Goal: Ask a question

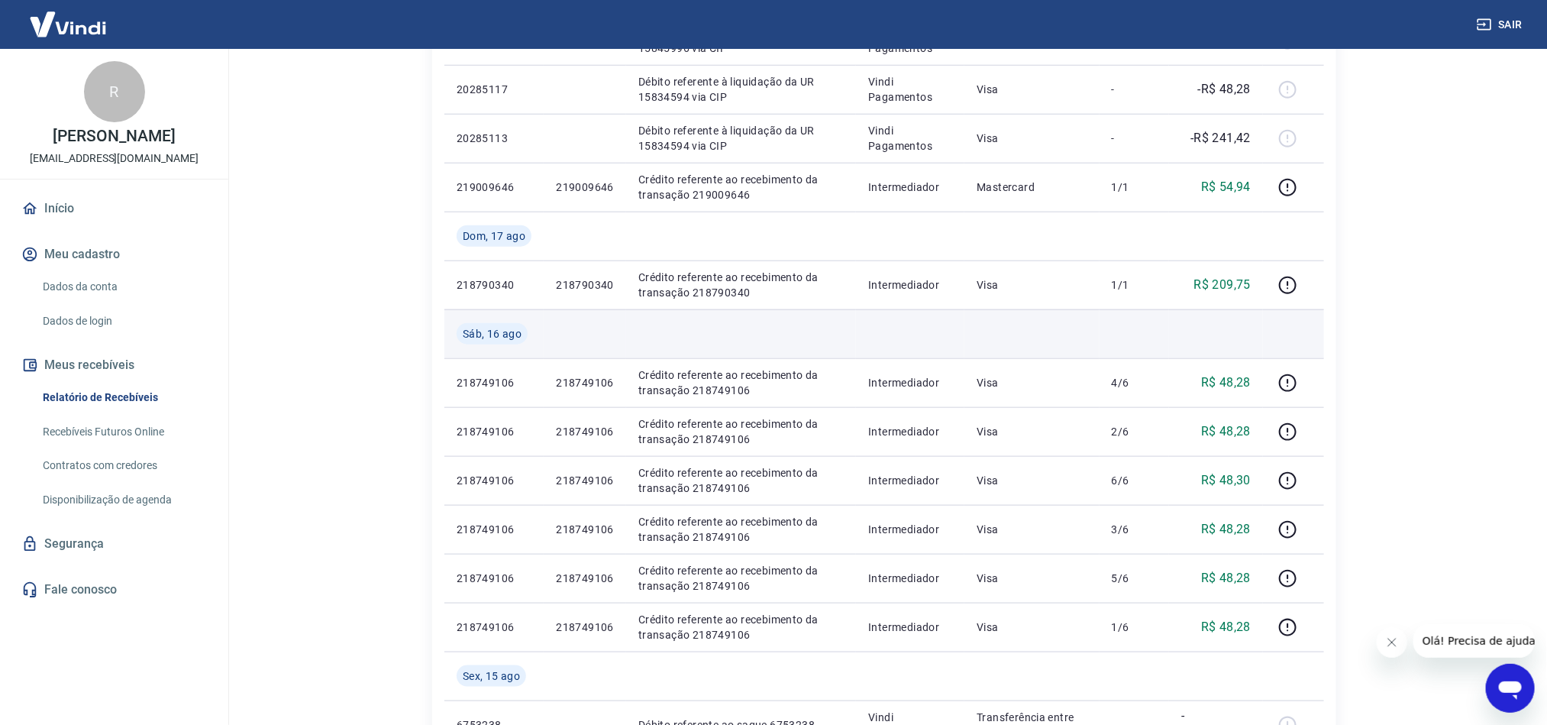
scroll to position [1111, 0]
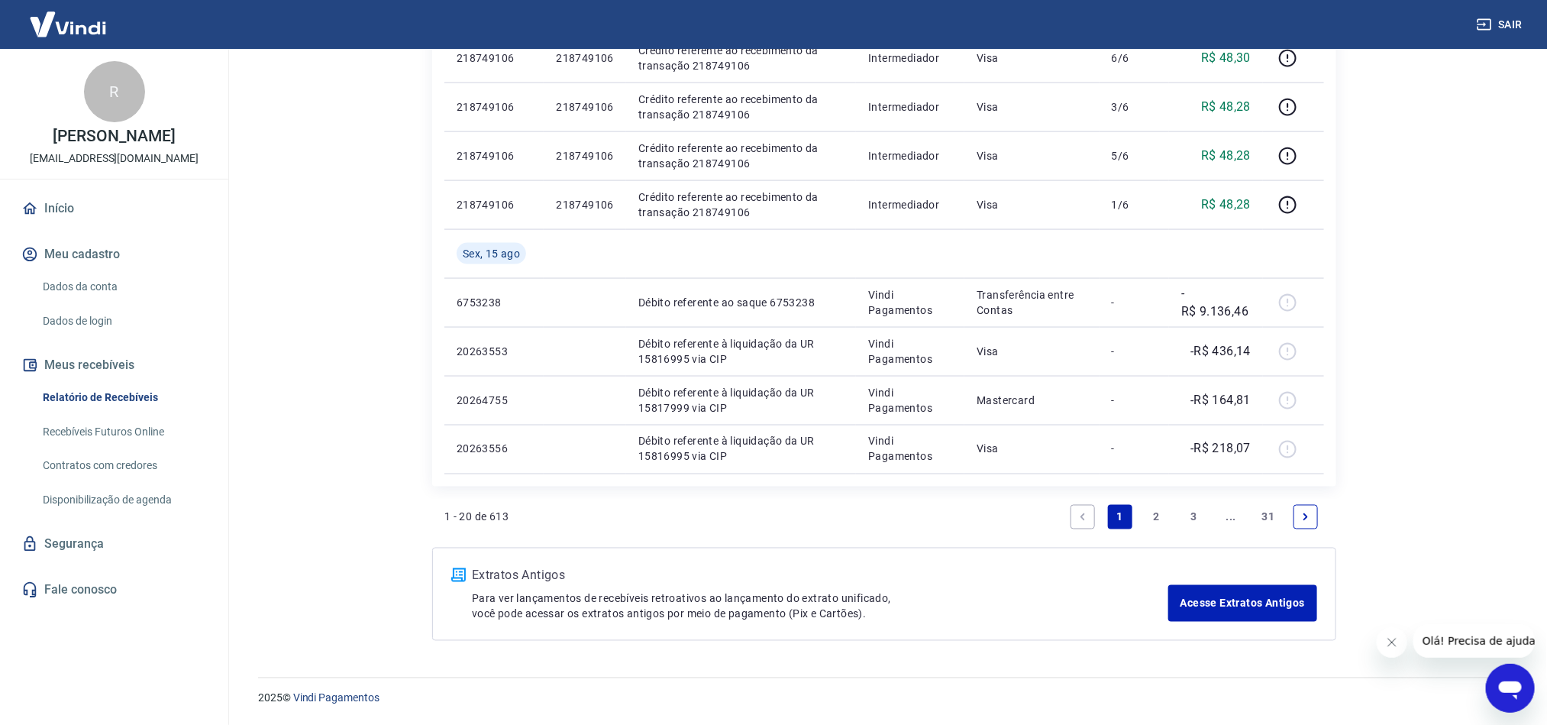
click at [1299, 520] on link "Next page" at bounding box center [1305, 517] width 24 height 24
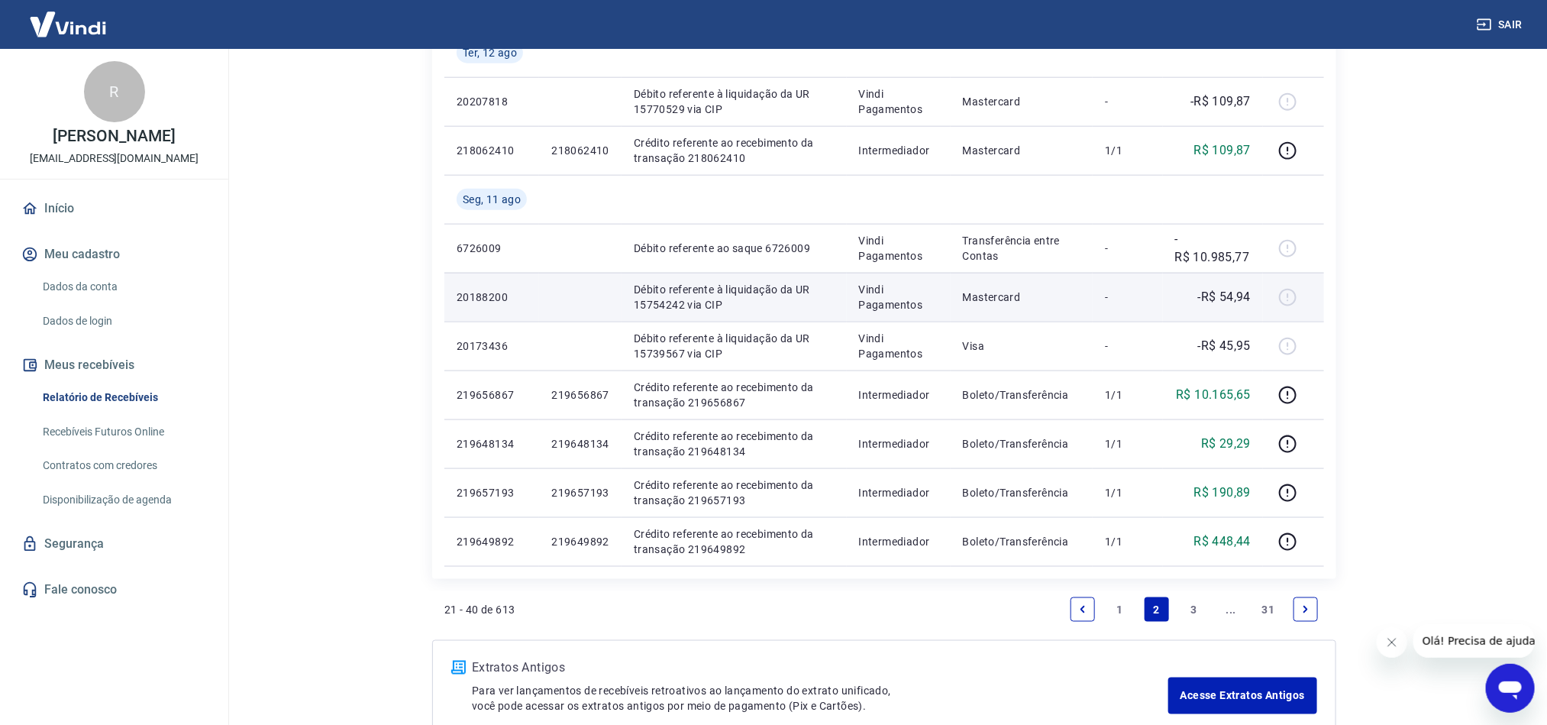
scroll to position [1013, 0]
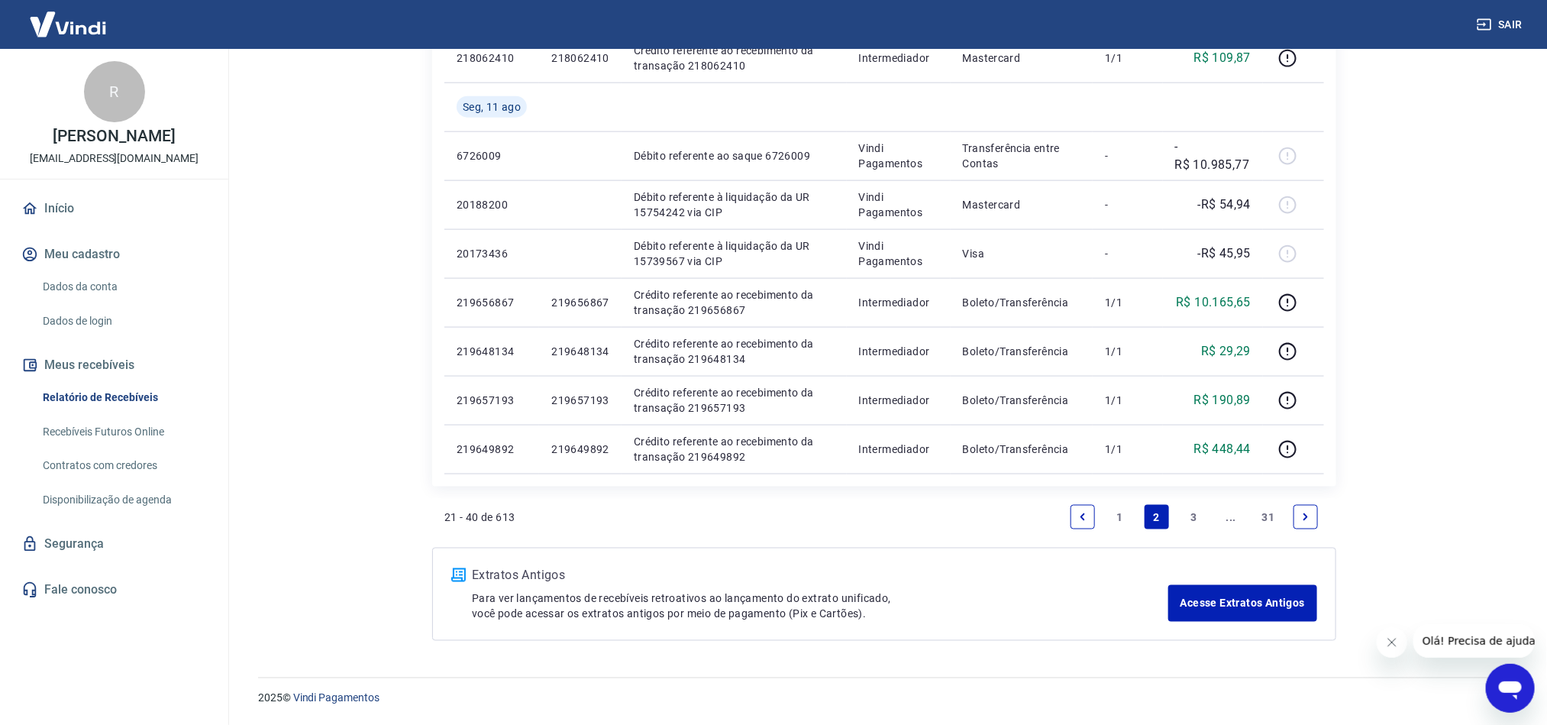
click at [1295, 518] on link "Next page" at bounding box center [1305, 517] width 24 height 24
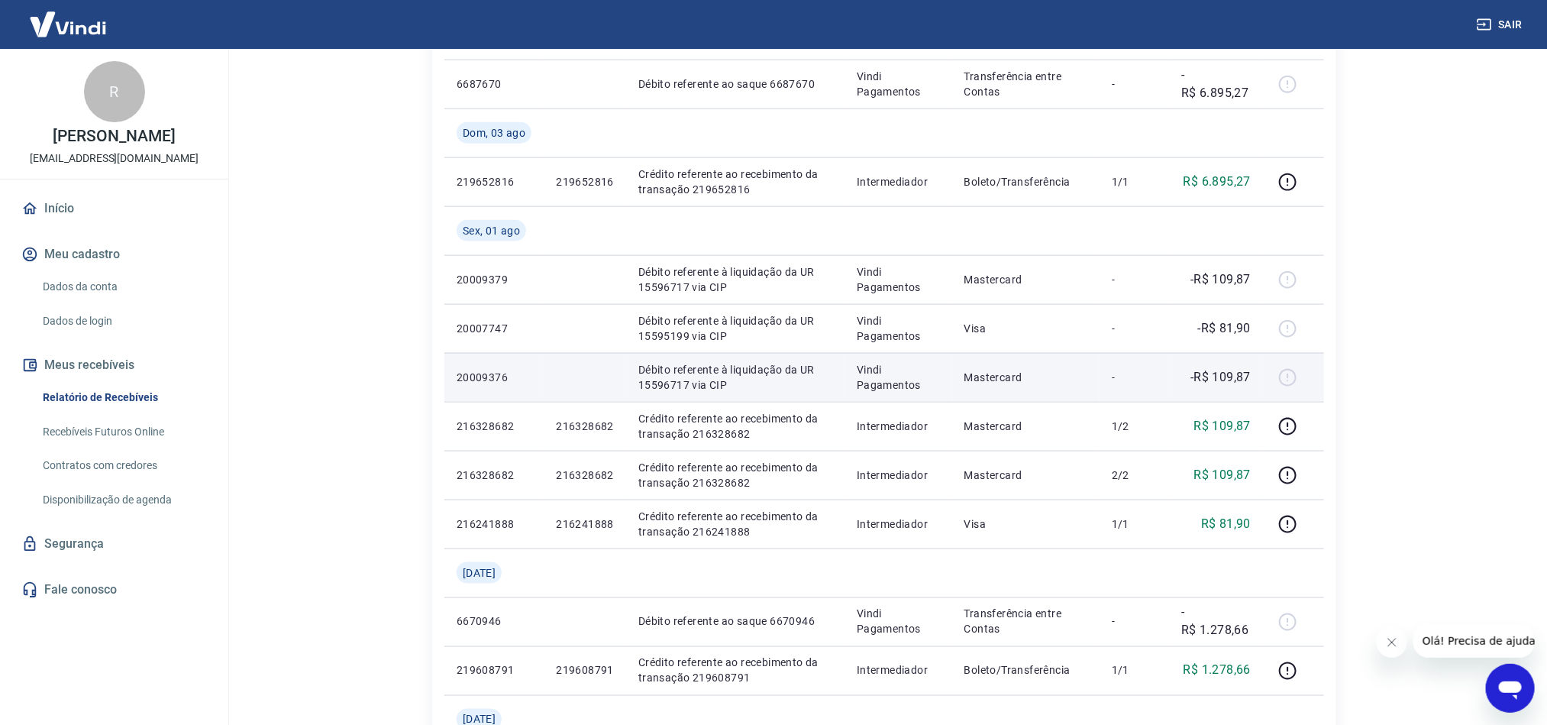
scroll to position [1258, 0]
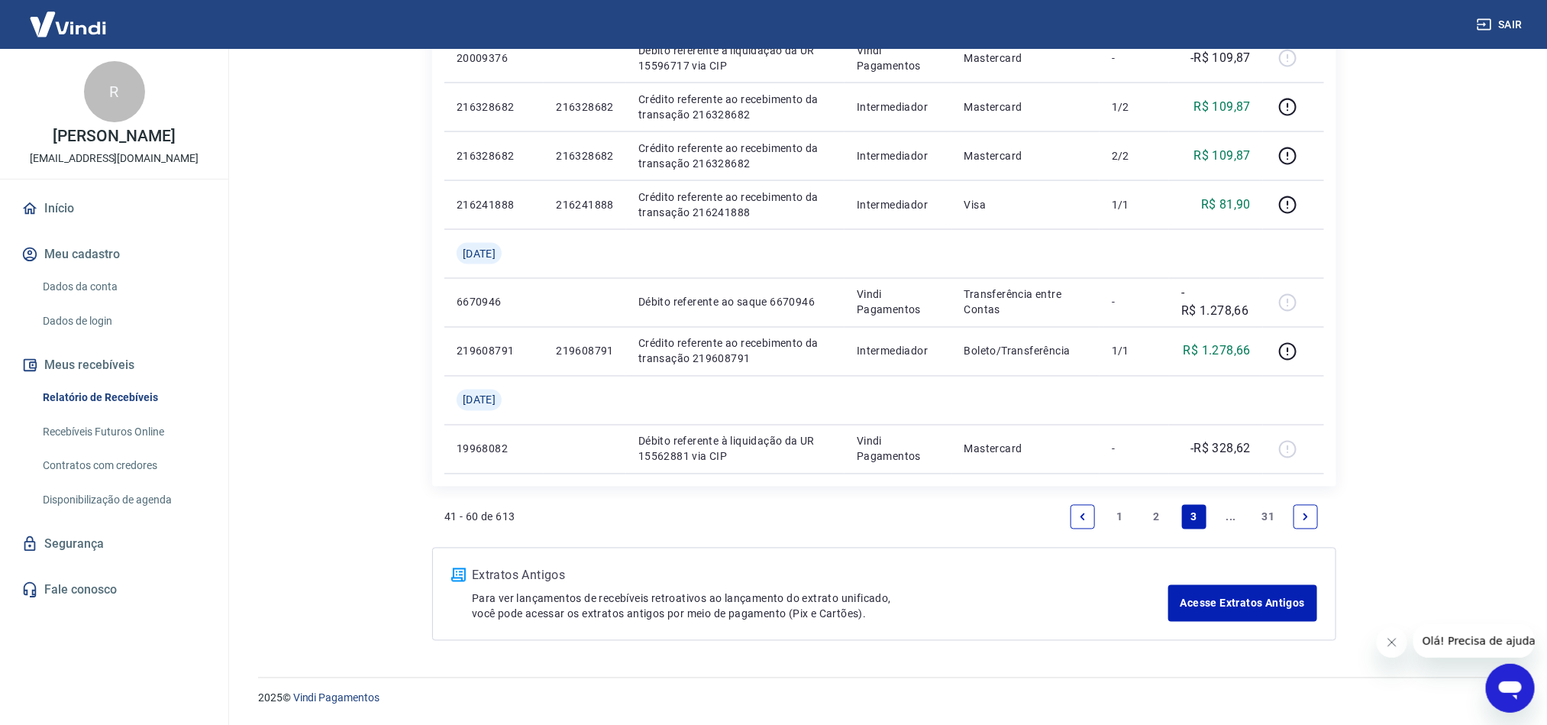
click at [1309, 512] on icon "Next page" at bounding box center [1305, 517] width 11 height 11
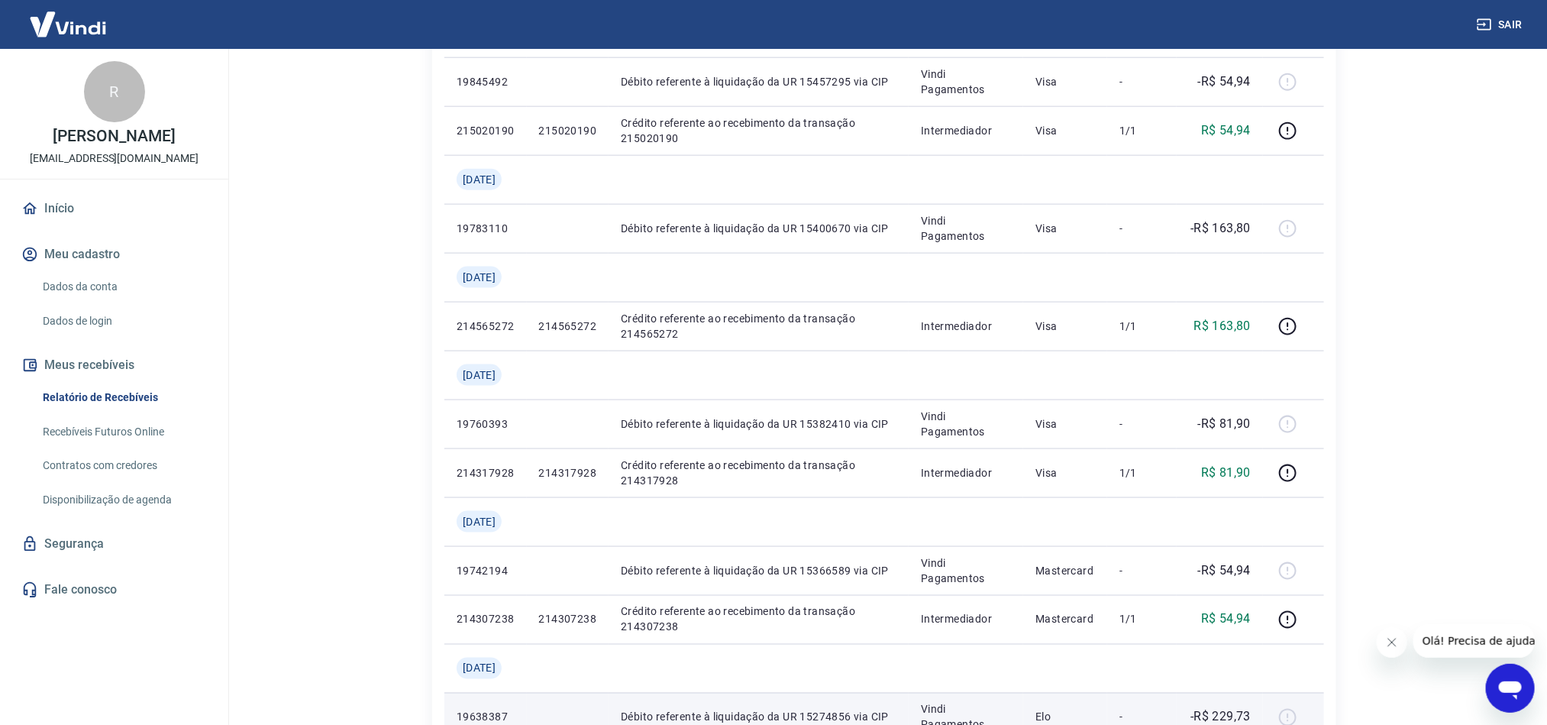
scroll to position [1354, 0]
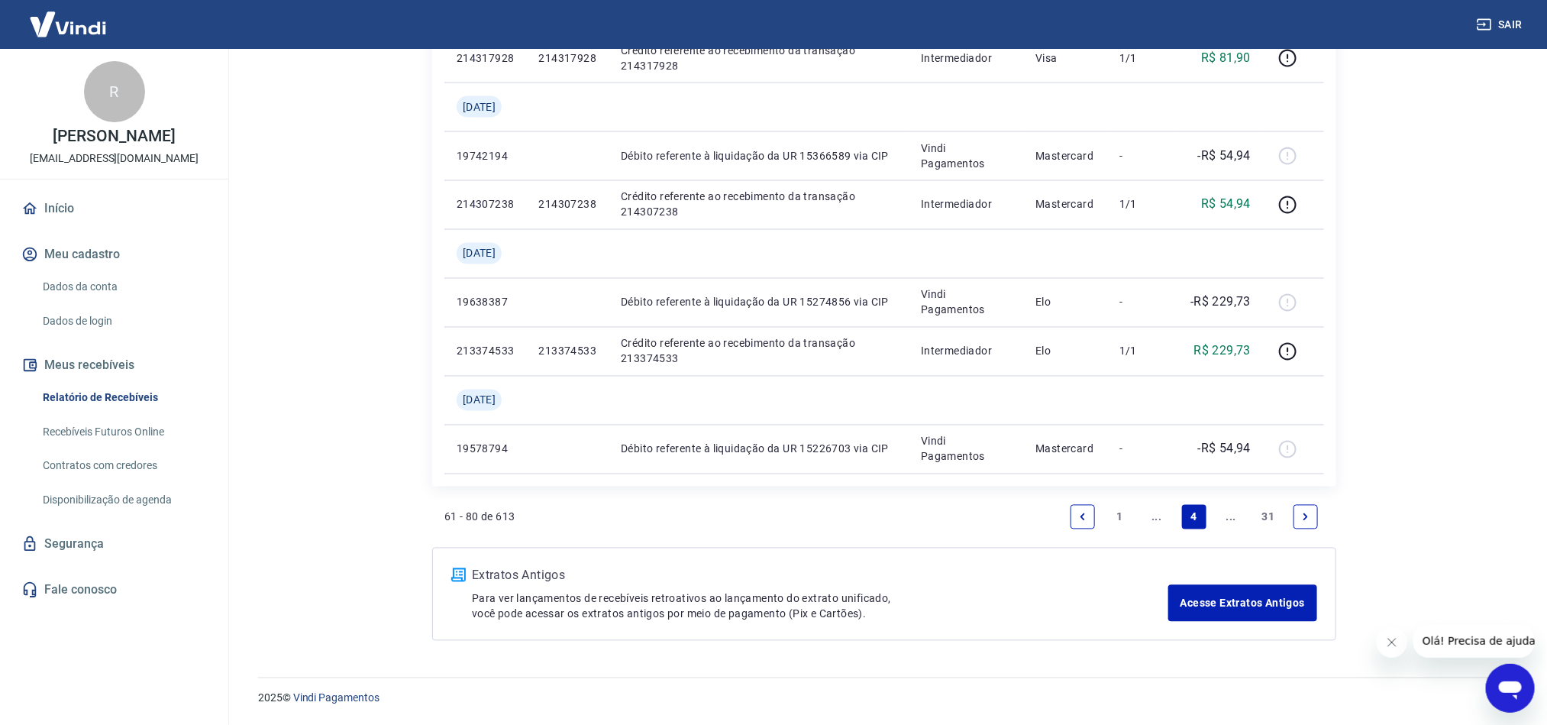
click at [1308, 520] on icon "Next page" at bounding box center [1305, 517] width 11 height 11
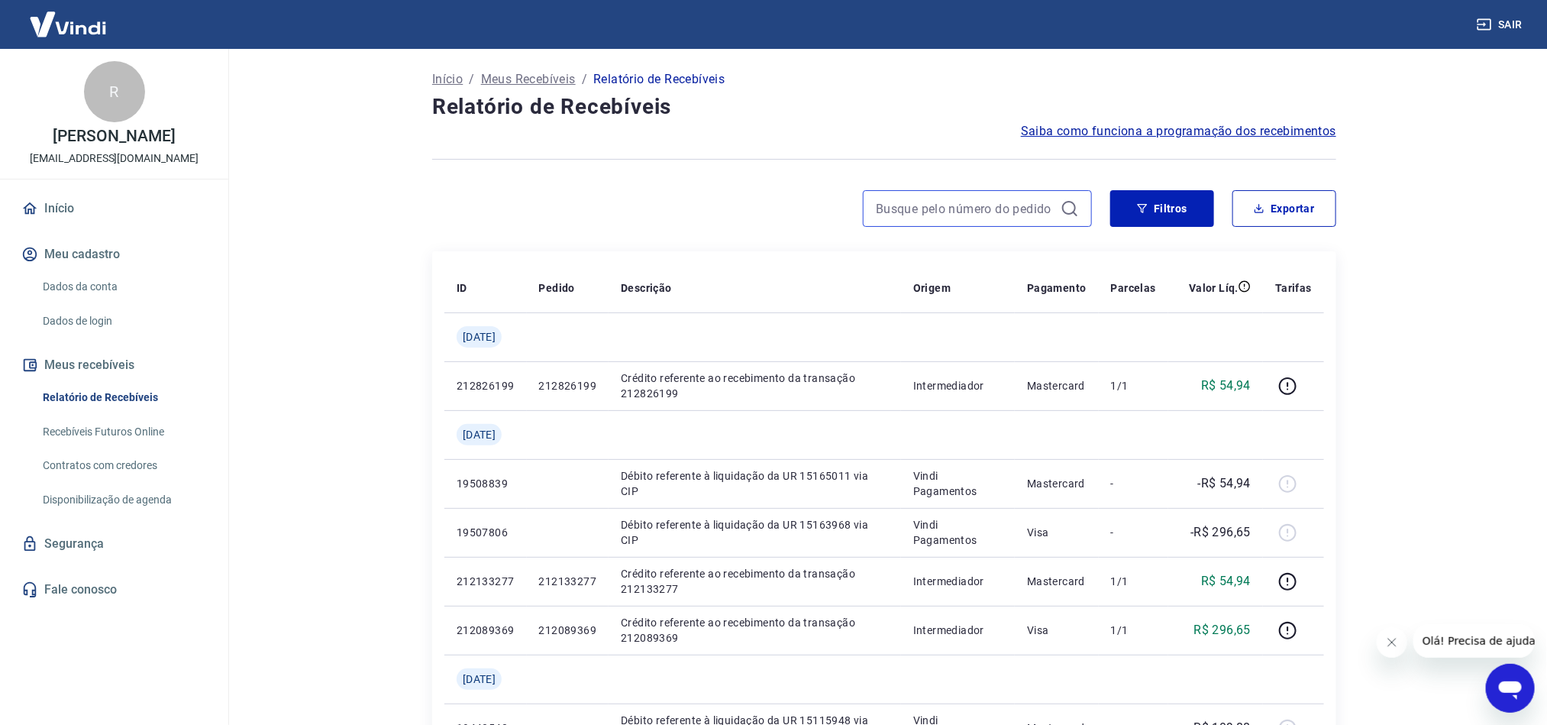
click at [953, 213] on input at bounding box center [965, 208] width 179 height 23
paste input "218473118"
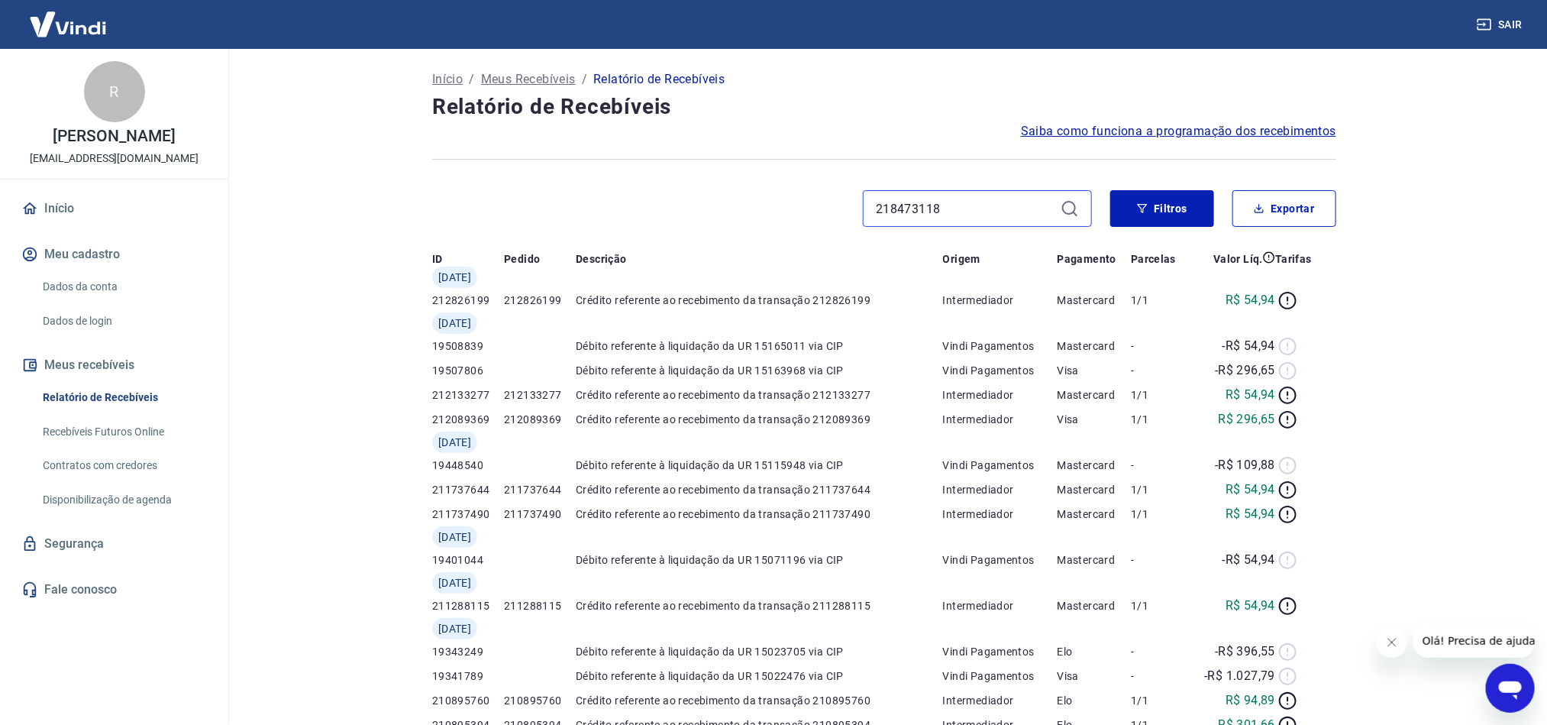
type input "218473118"
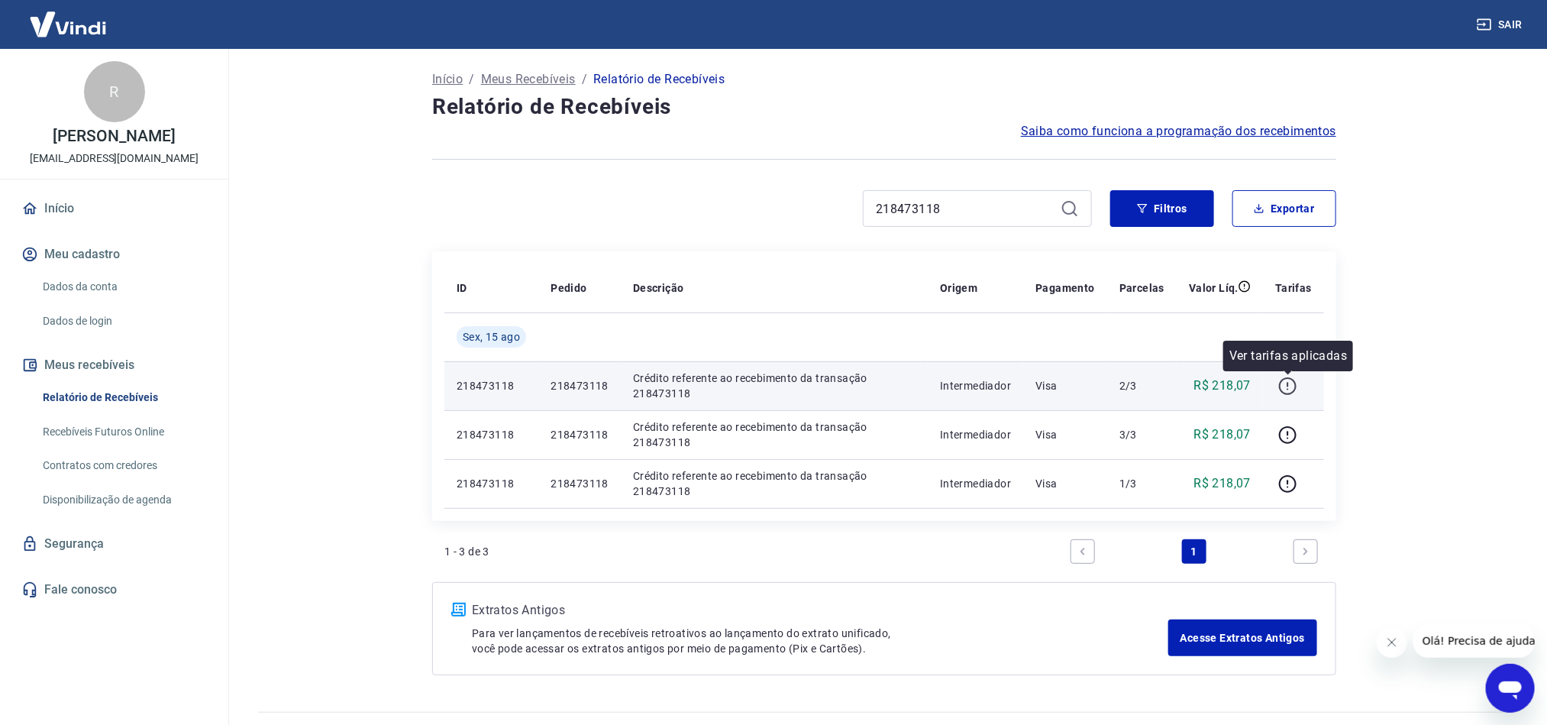
click at [1283, 386] on icon "button" at bounding box center [1287, 385] width 19 height 19
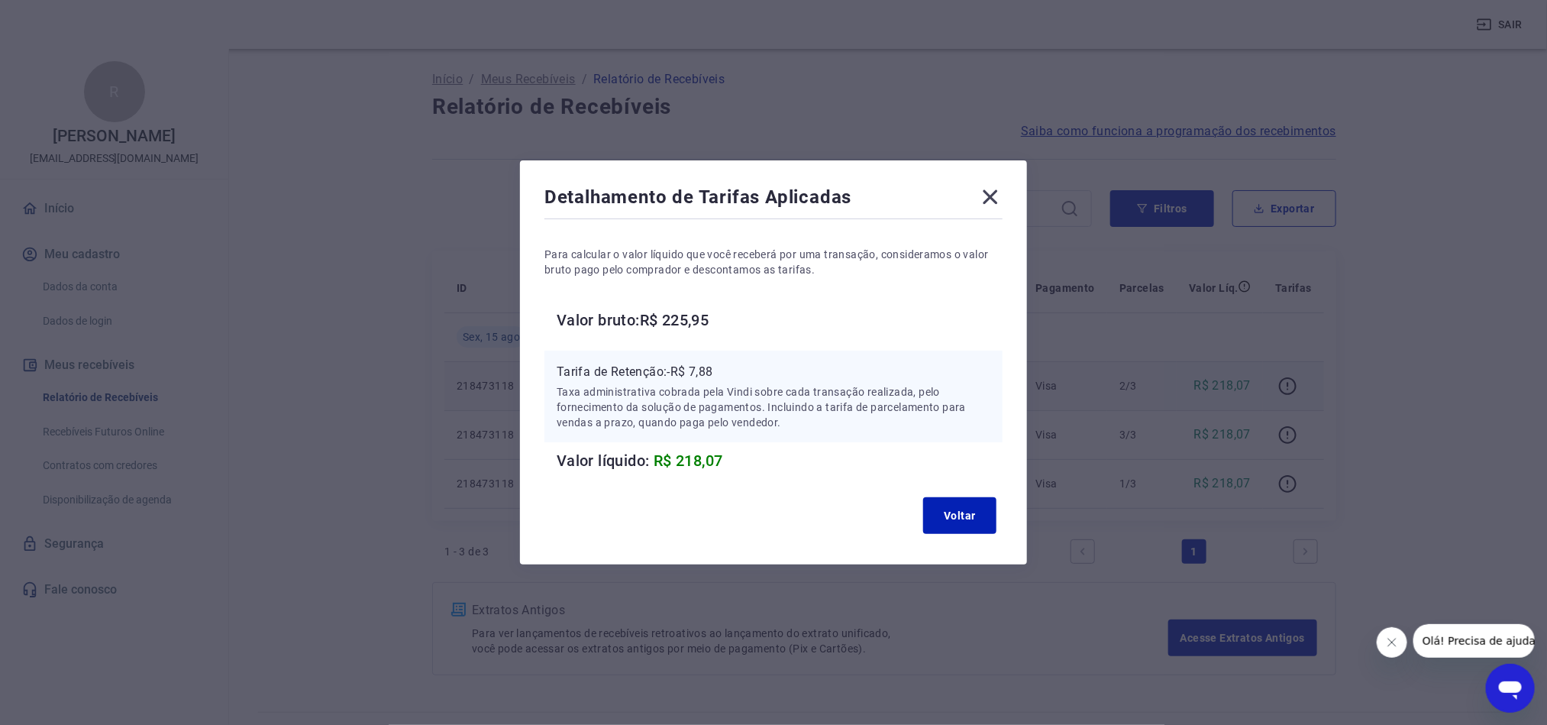
click at [1003, 188] on icon at bounding box center [990, 197] width 24 height 24
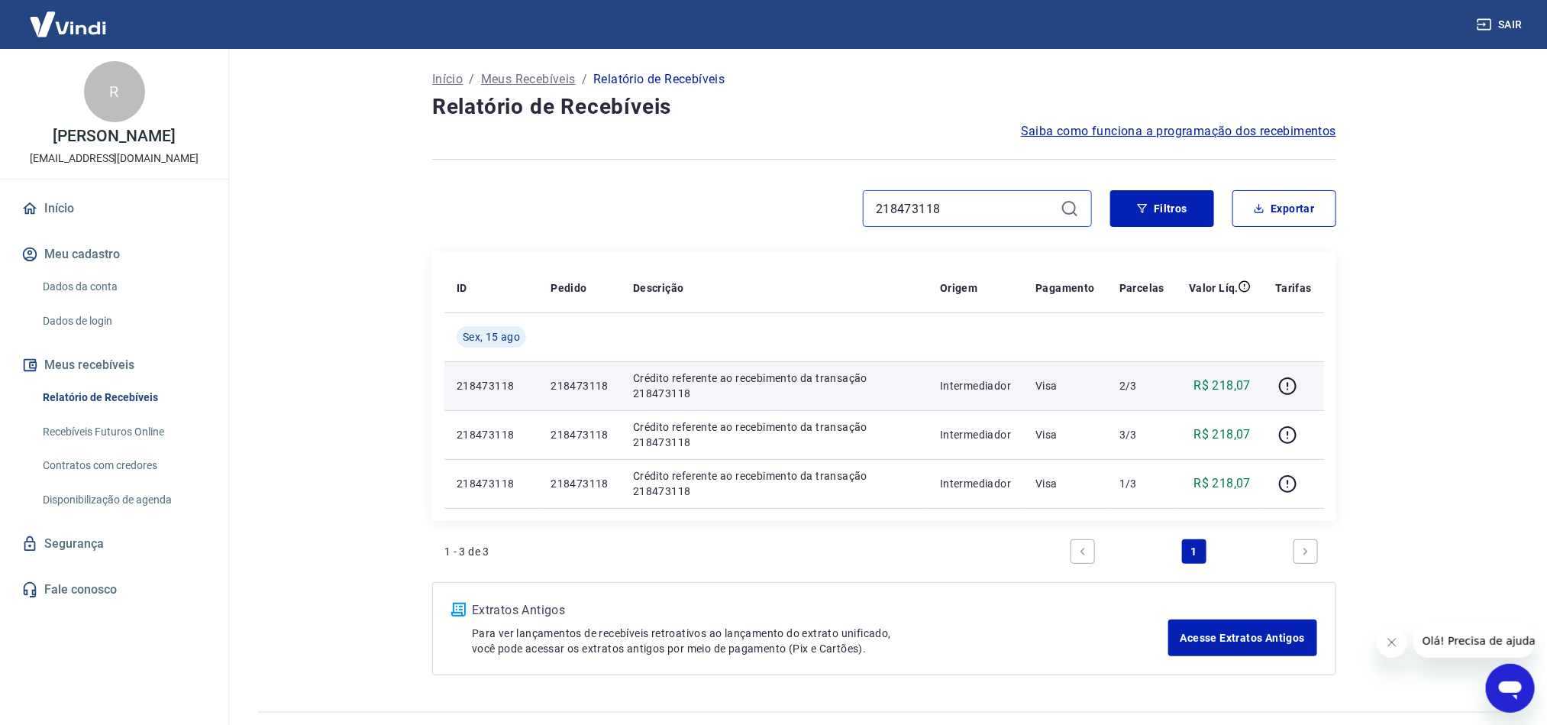
drag, startPoint x: 972, startPoint y: 209, endPoint x: 555, endPoint y: 181, distance: 417.8
click at [557, 184] on div "Início / Meus Recebíveis / Relatório de Recebíveis Relatório de Recebíveis Saib…" at bounding box center [884, 371] width 941 height 644
click at [1189, 205] on button "Filtros" at bounding box center [1162, 208] width 104 height 37
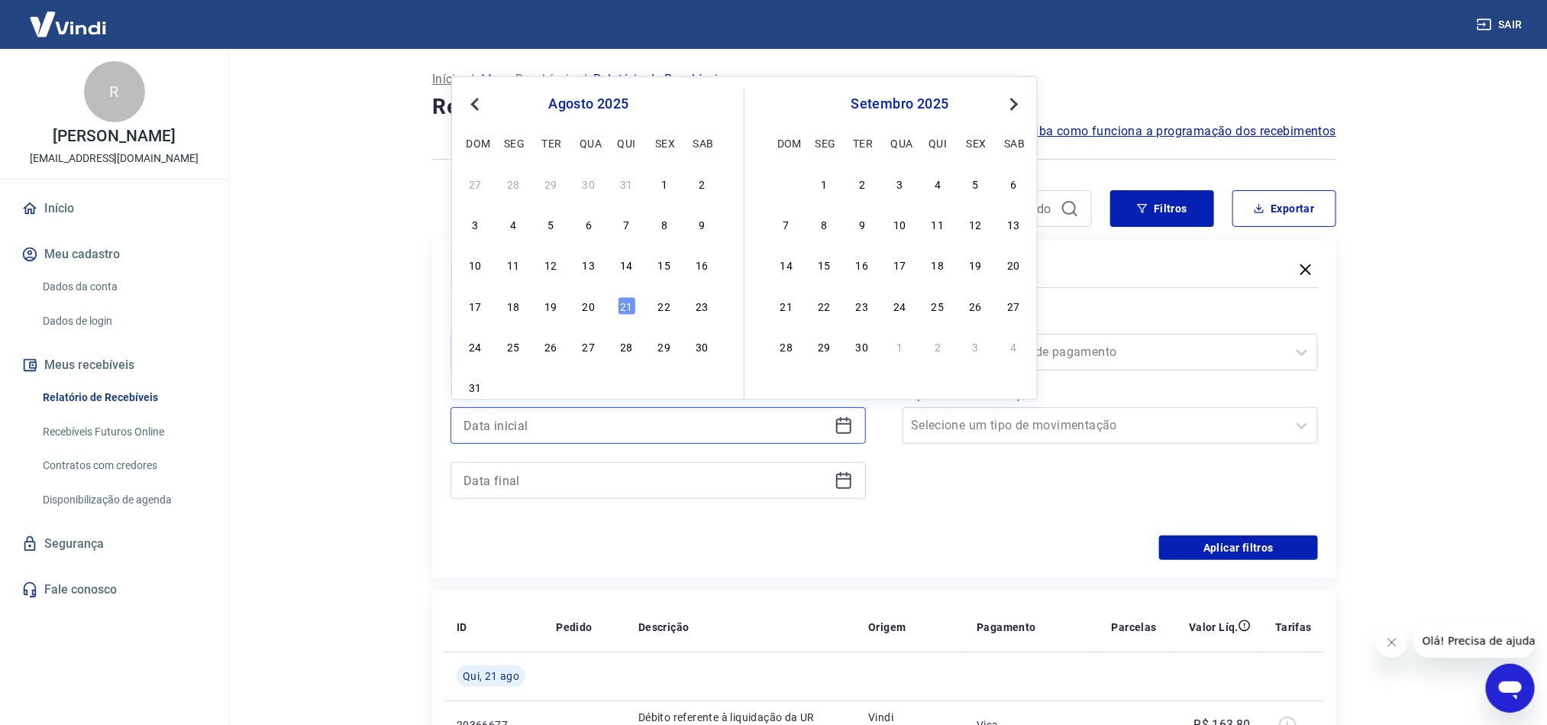
click at [756, 420] on input at bounding box center [645, 425] width 365 height 23
click at [656, 263] on div "15" at bounding box center [664, 265] width 18 height 18
type input "15/08/2025"
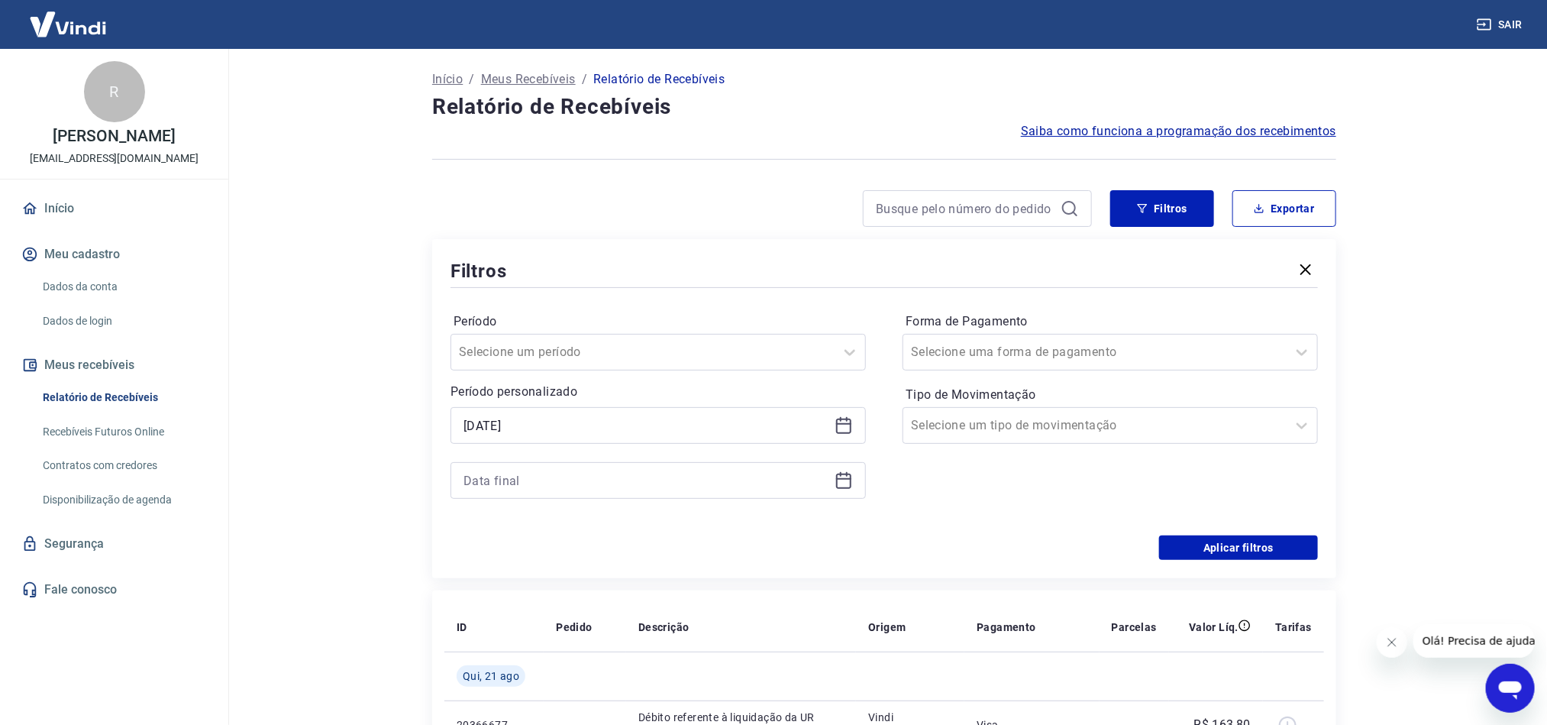
click at [663, 264] on div "Filtros" at bounding box center [883, 270] width 867 height 27
click at [628, 484] on input at bounding box center [645, 480] width 365 height 23
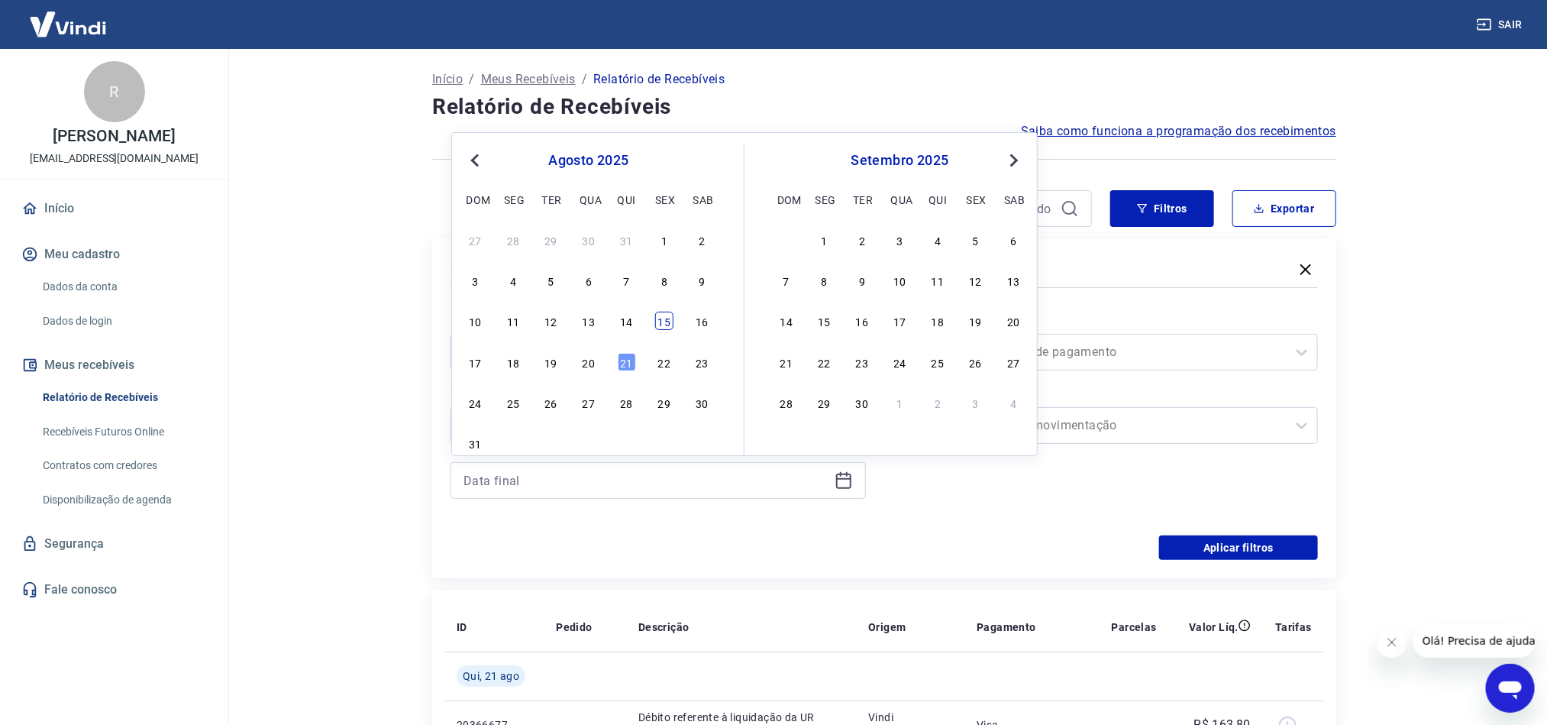
click at [658, 328] on div "15" at bounding box center [664, 321] width 18 height 18
type input "15/08/2025"
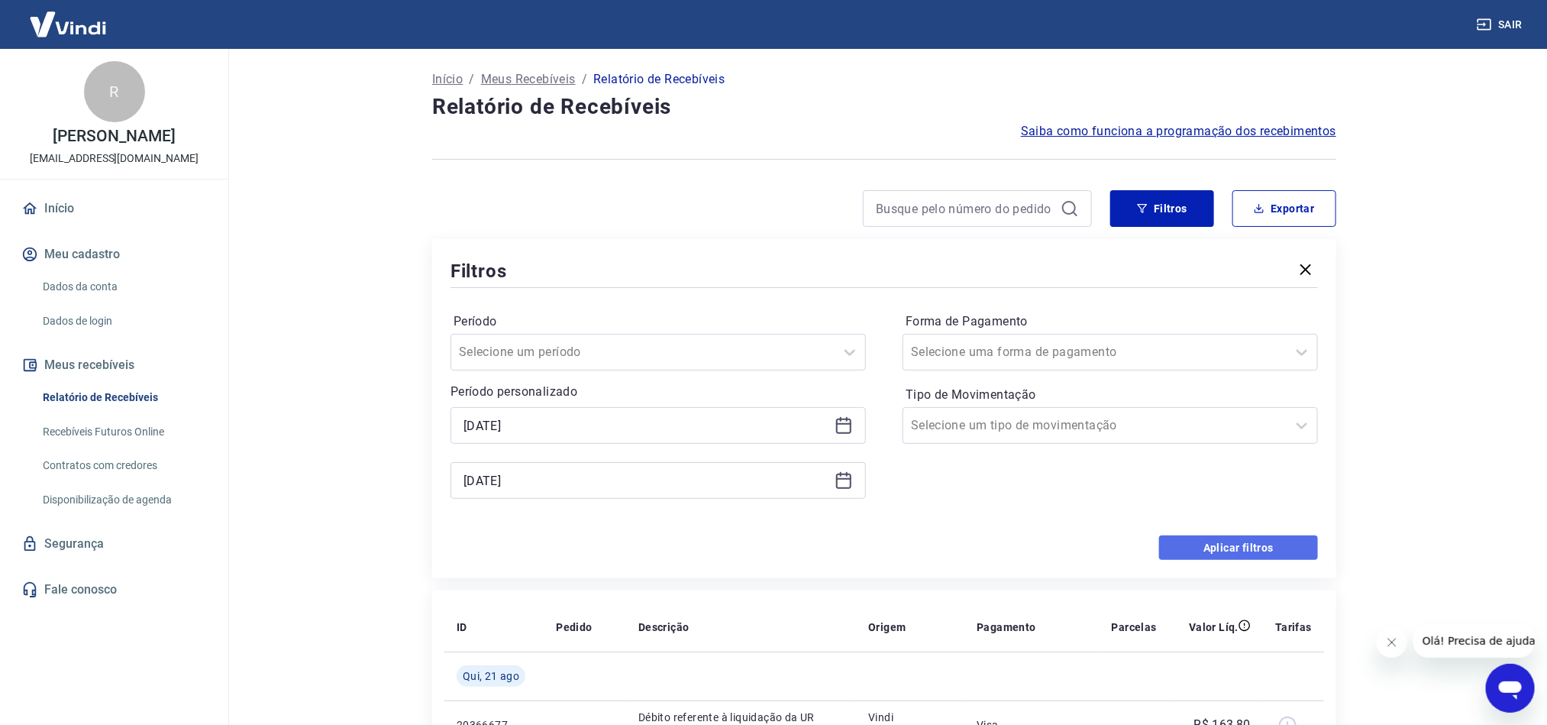
click at [1296, 539] on button "Aplicar filtros" at bounding box center [1238, 547] width 159 height 24
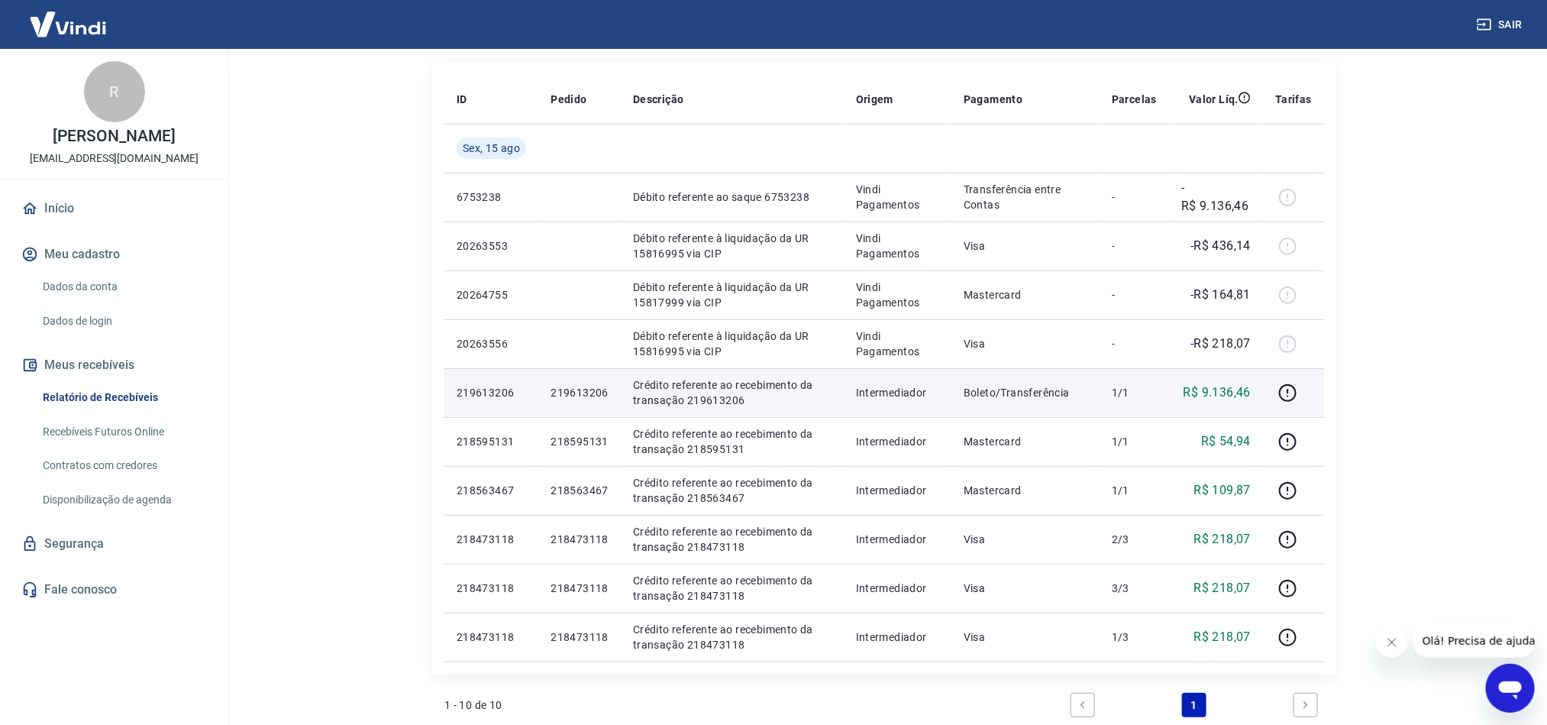
scroll to position [229, 0]
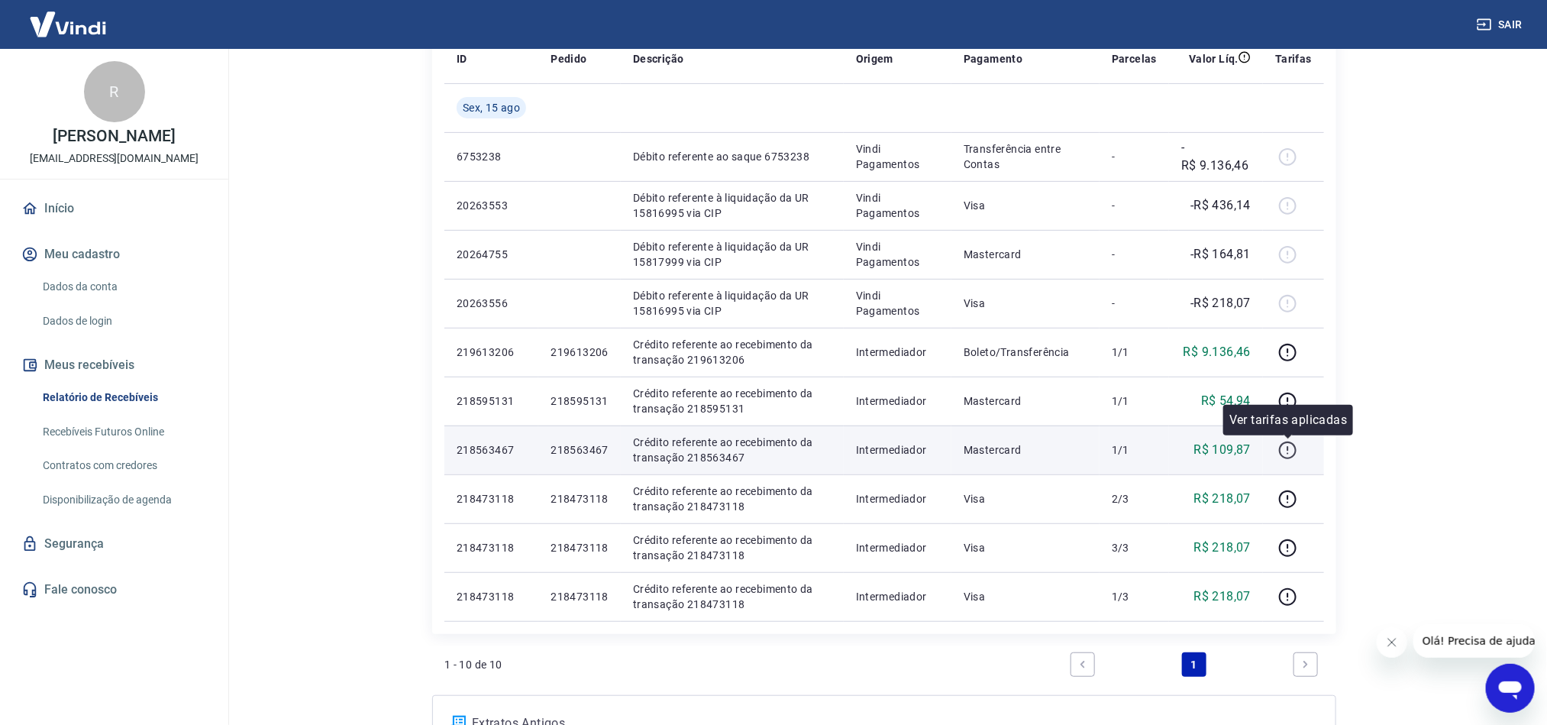
click at [1292, 452] on icon "button" at bounding box center [1287, 450] width 19 height 19
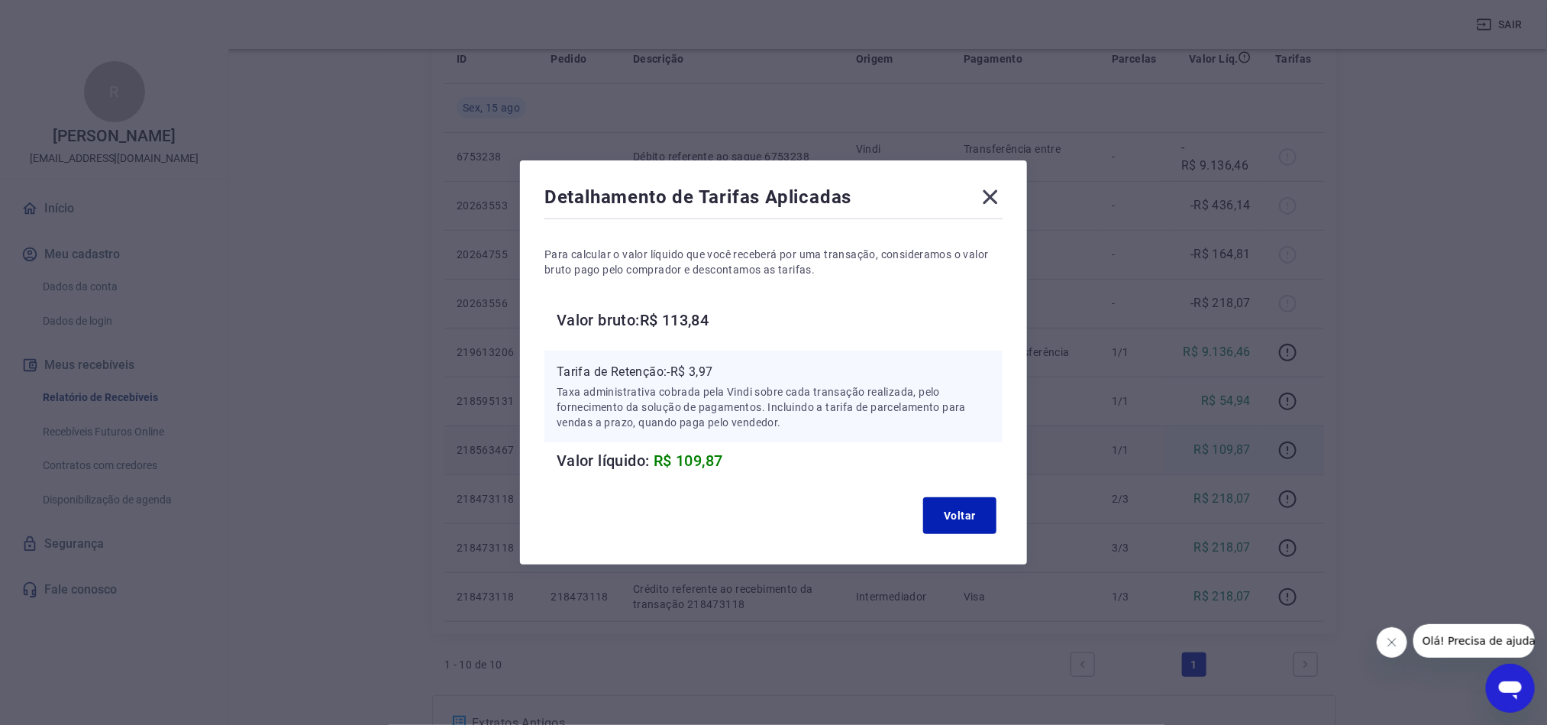
click at [1001, 193] on icon at bounding box center [990, 197] width 24 height 24
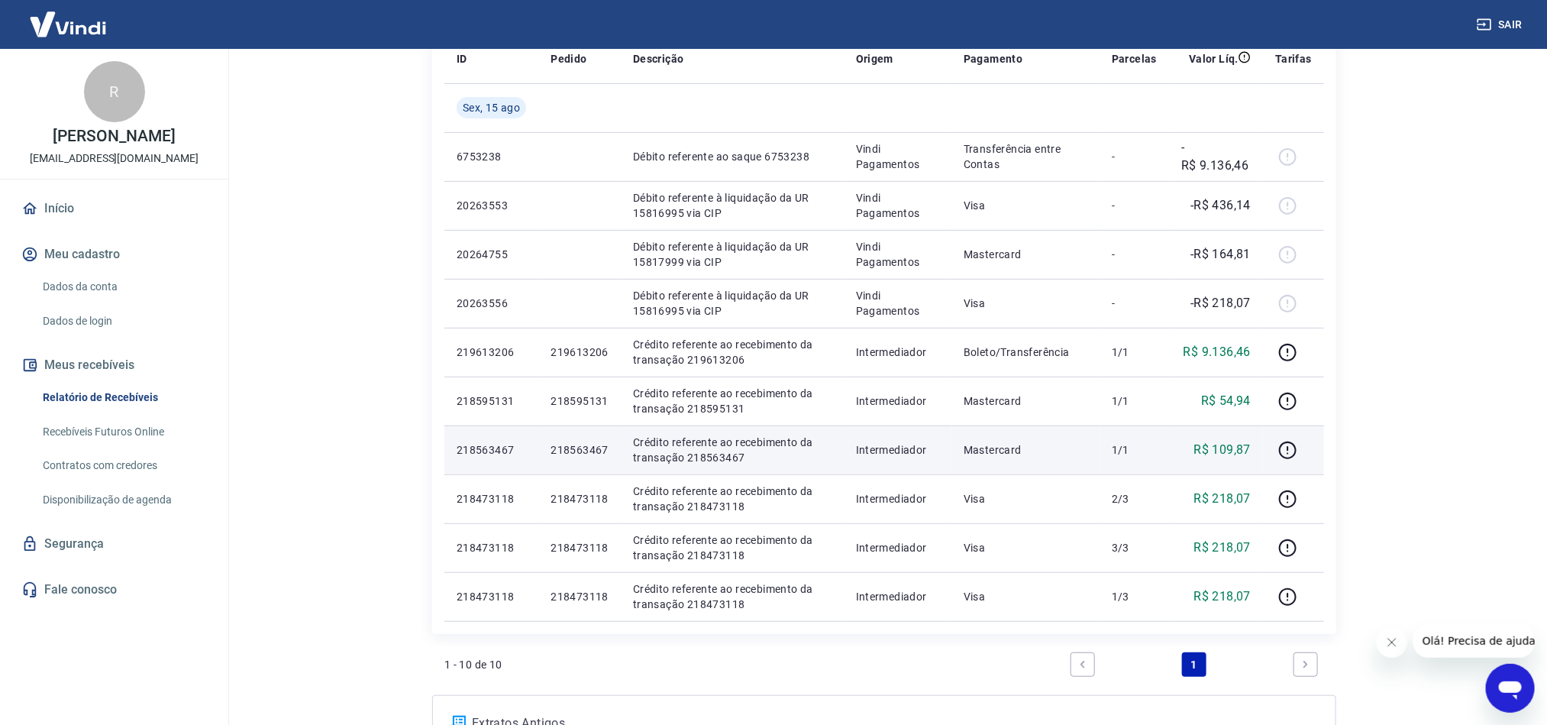
click at [362, 496] on html "Sair R Renan Gomes Da Silva confortsedecor@gmail.com Início Meu cadastro Dados …" at bounding box center [773, 133] width 1547 height 725
click at [1510, 673] on icon "Abrir janela de mensagens" at bounding box center [1509, 686] width 27 height 27
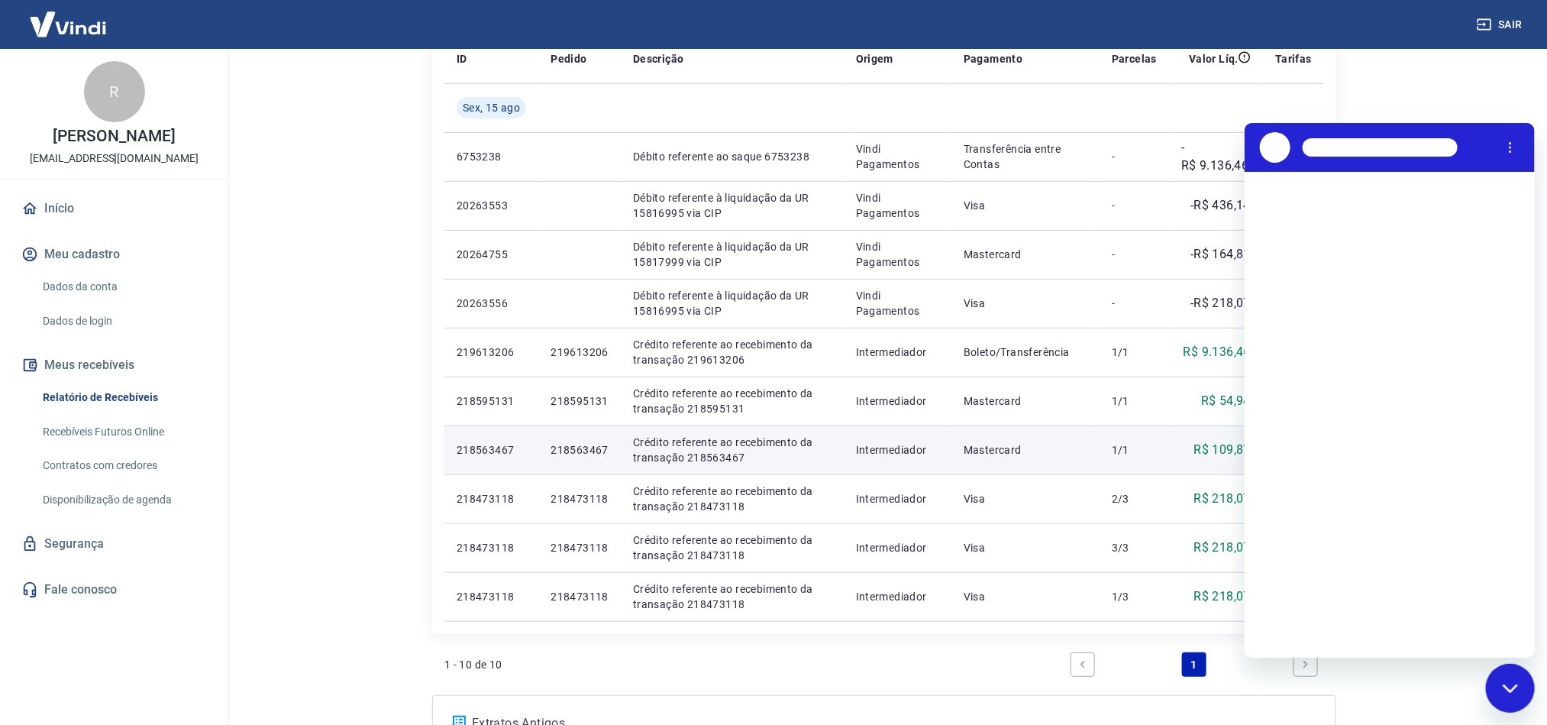
scroll to position [0, 0]
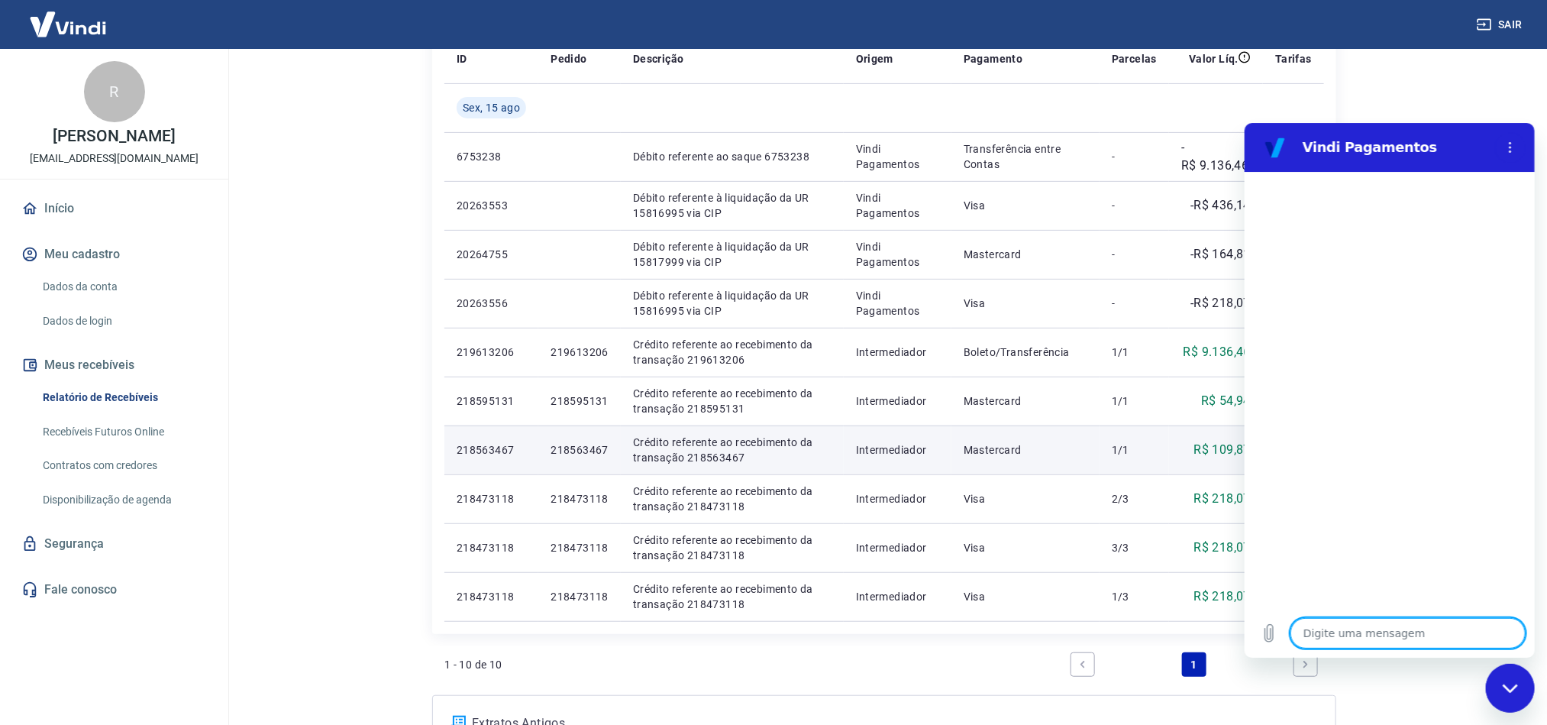
type textarea "b"
type textarea "x"
type textarea "bo"
type textarea "x"
type textarea "boa"
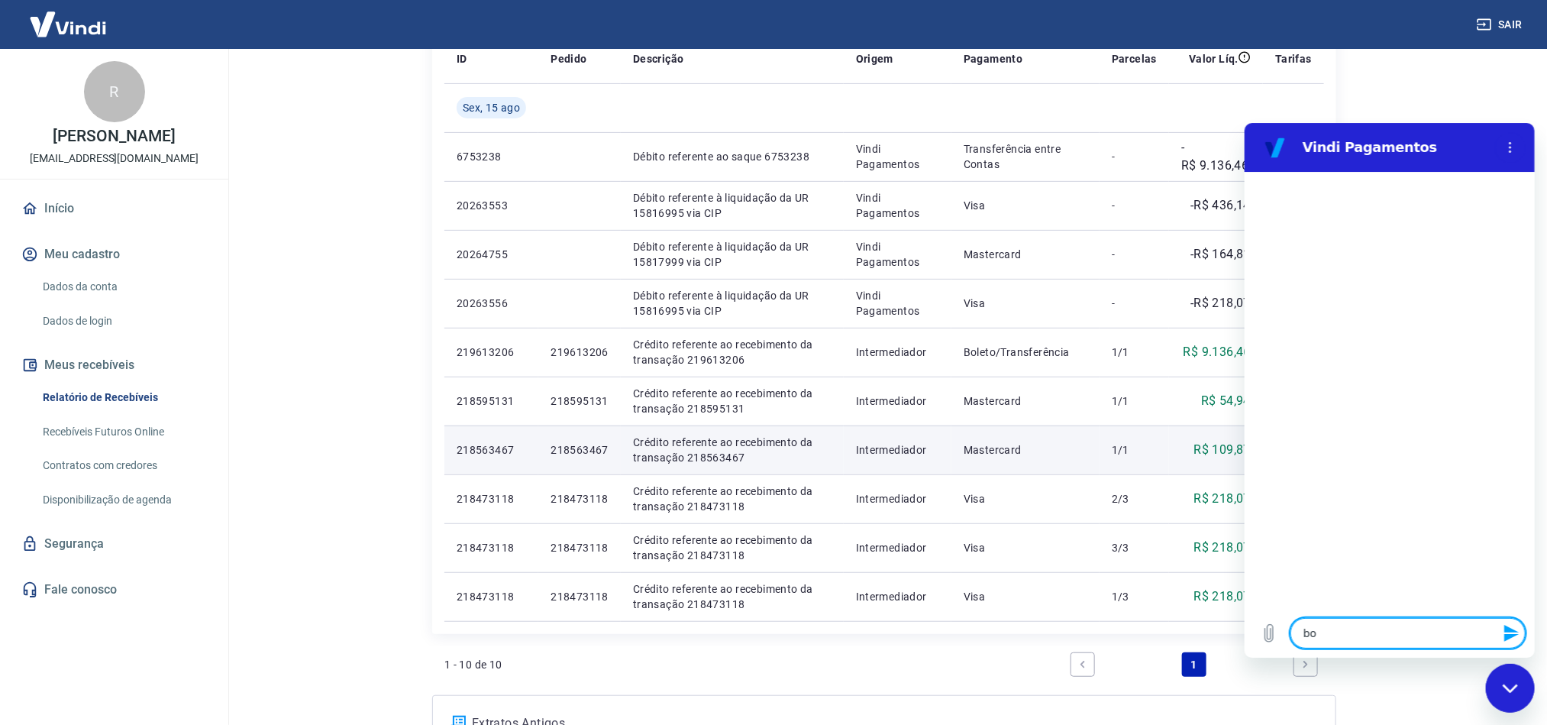
type textarea "x"
type textarea "boa"
type textarea "x"
type textarea "boa t"
type textarea "x"
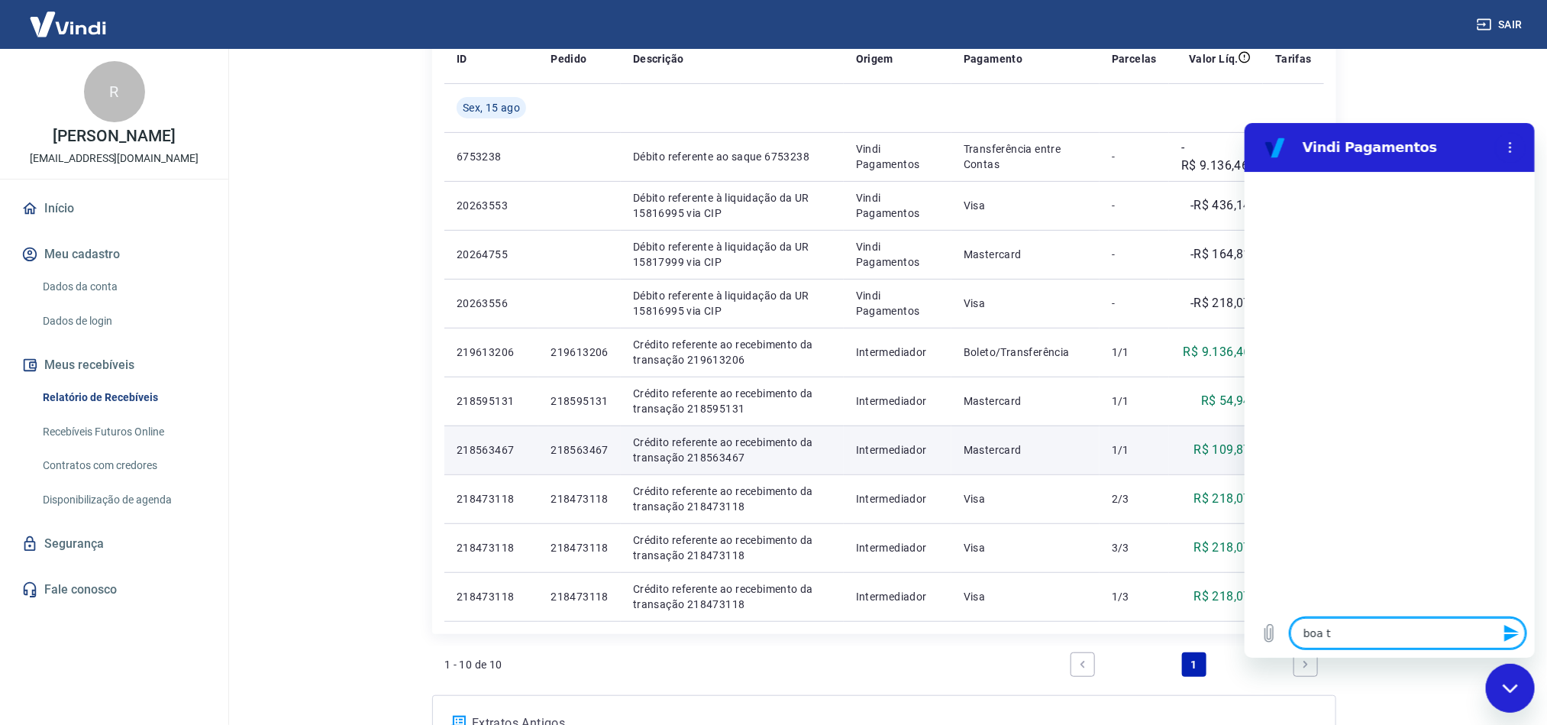
type textarea "boa ta"
type textarea "x"
type textarea "boa tar"
type textarea "x"
type textarea "boa tard"
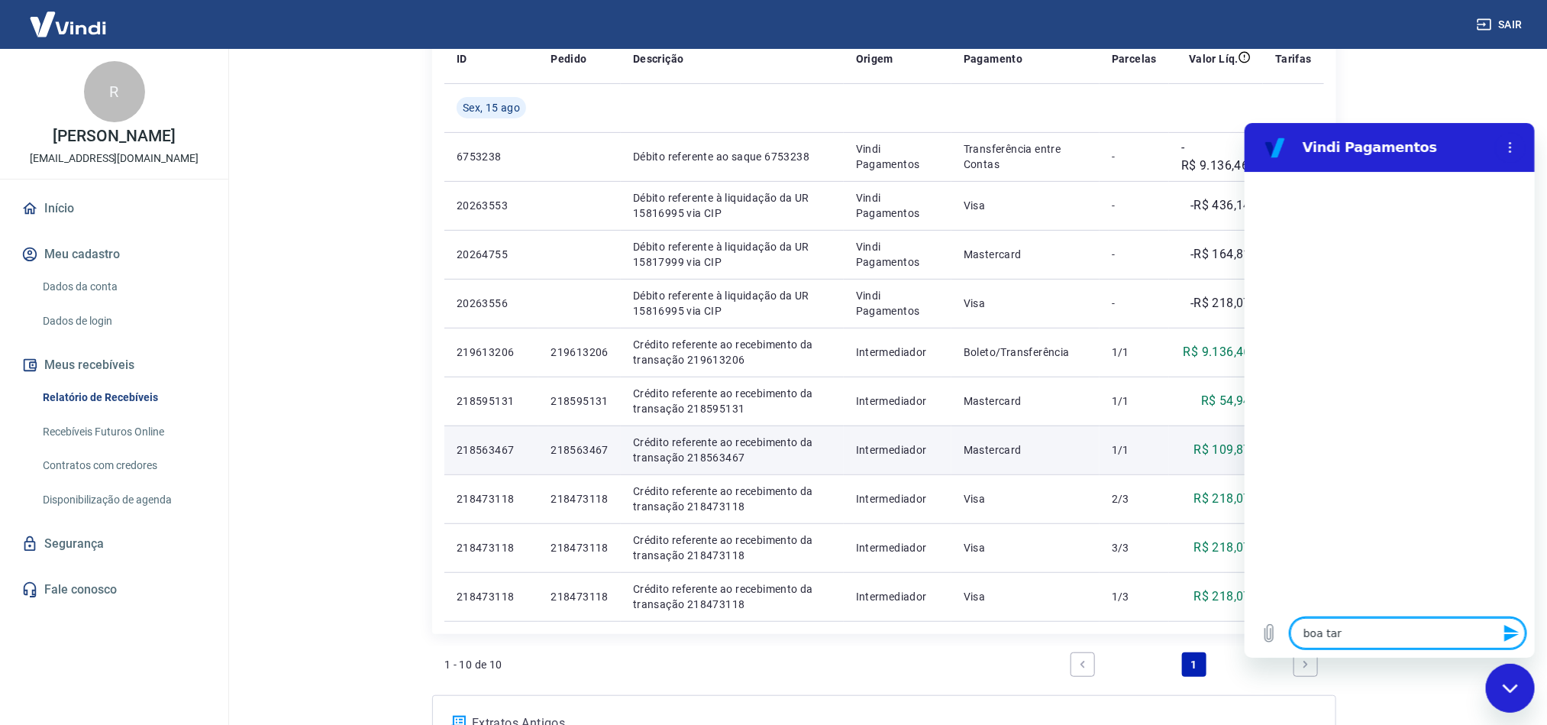
type textarea "x"
type textarea "boa tarde"
type textarea "x"
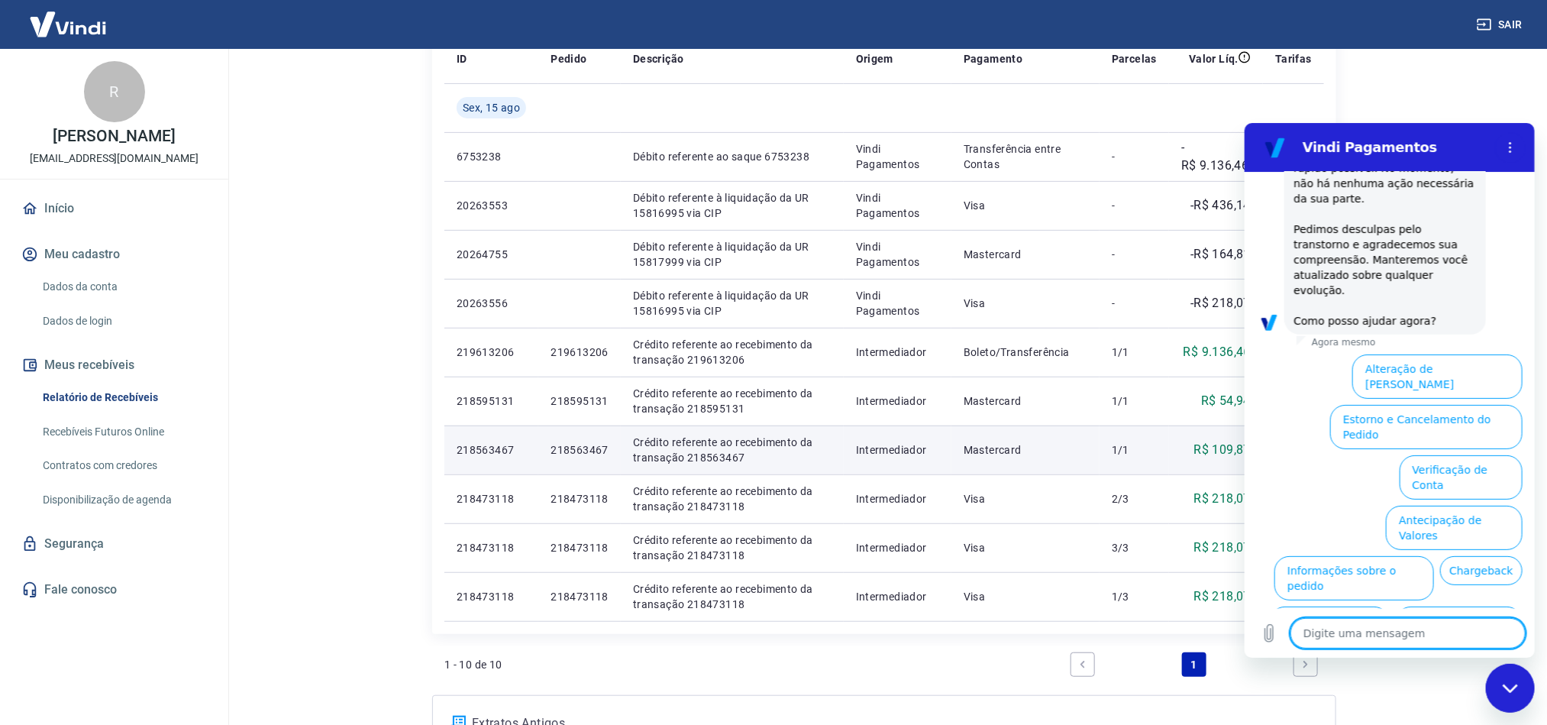
scroll to position [392, 0]
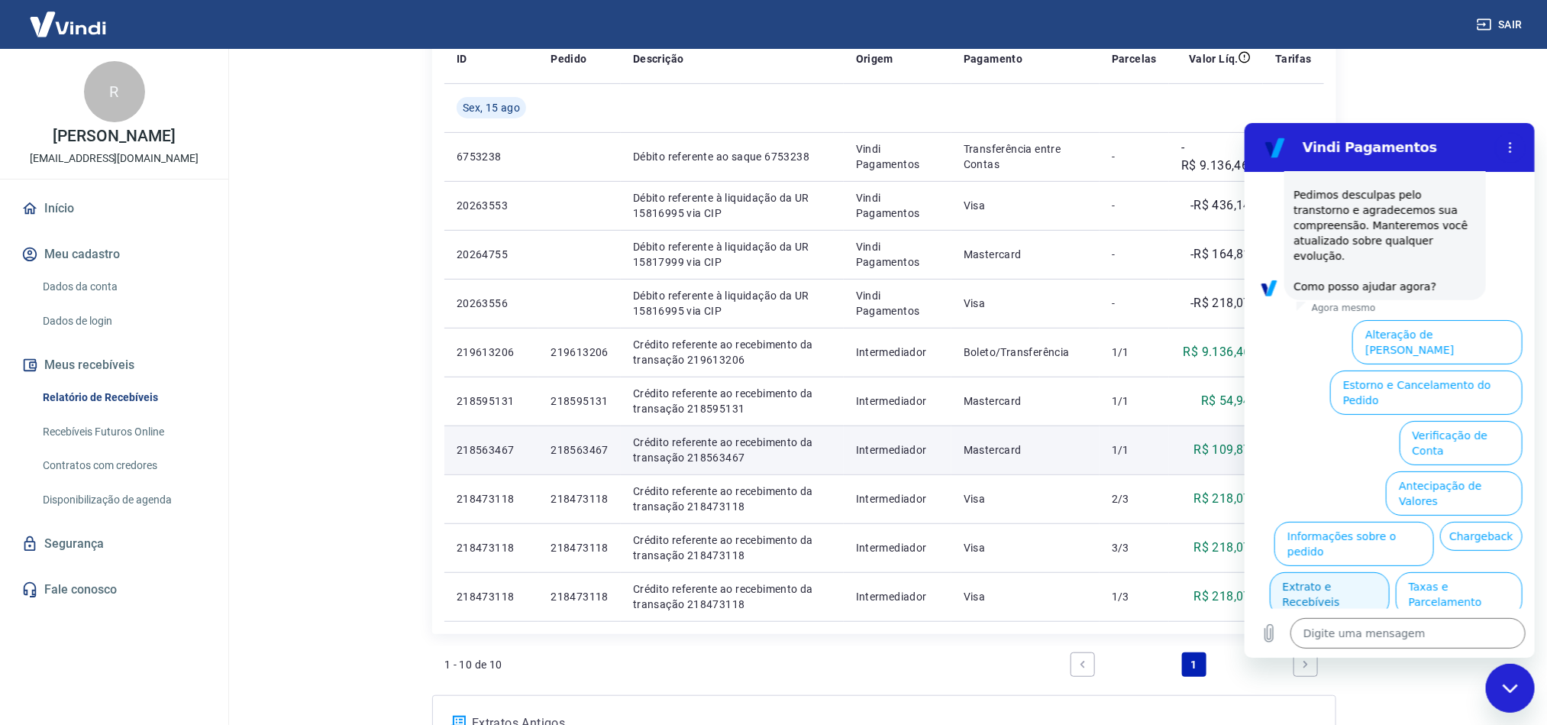
click at [1389, 571] on button "Extrato e Recebíveis" at bounding box center [1329, 593] width 120 height 44
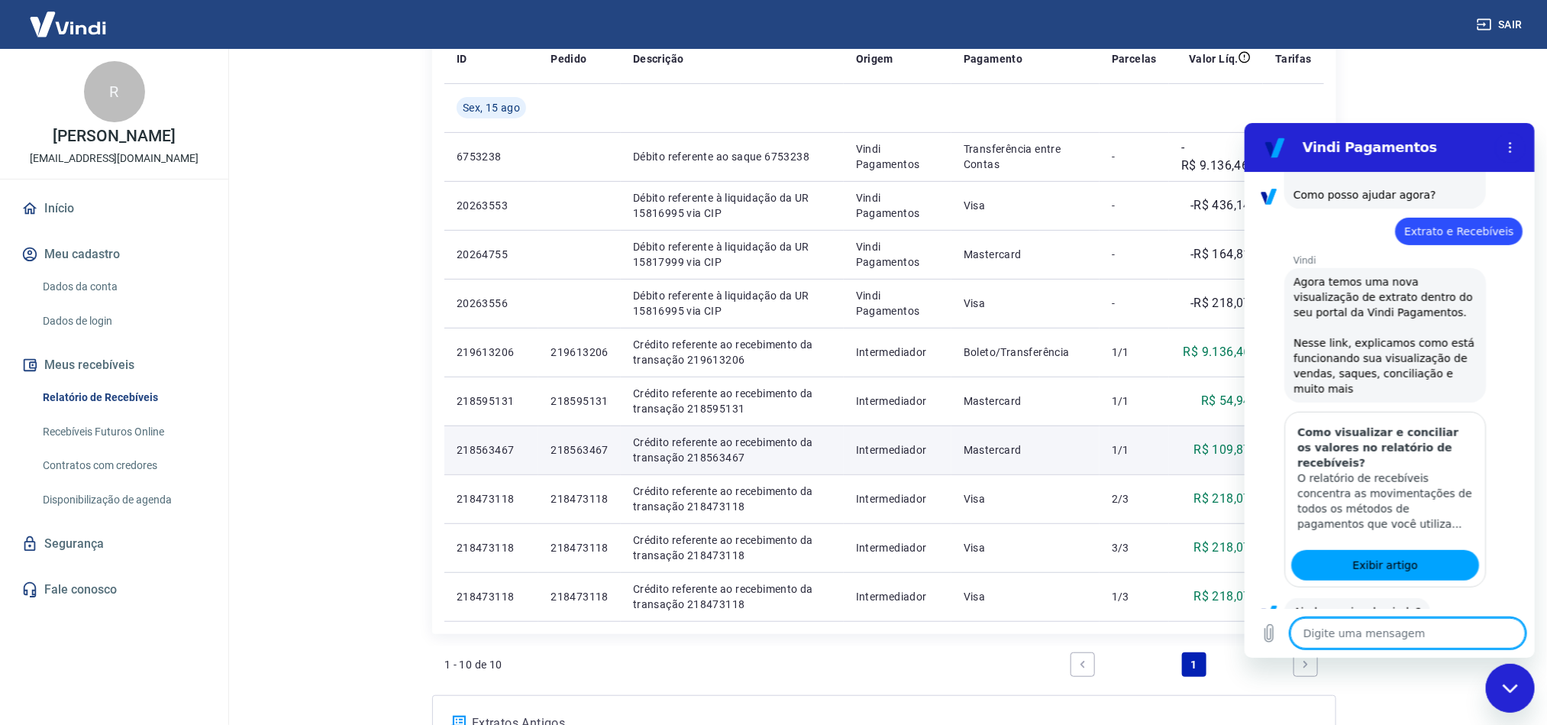
scroll to position [523, 0]
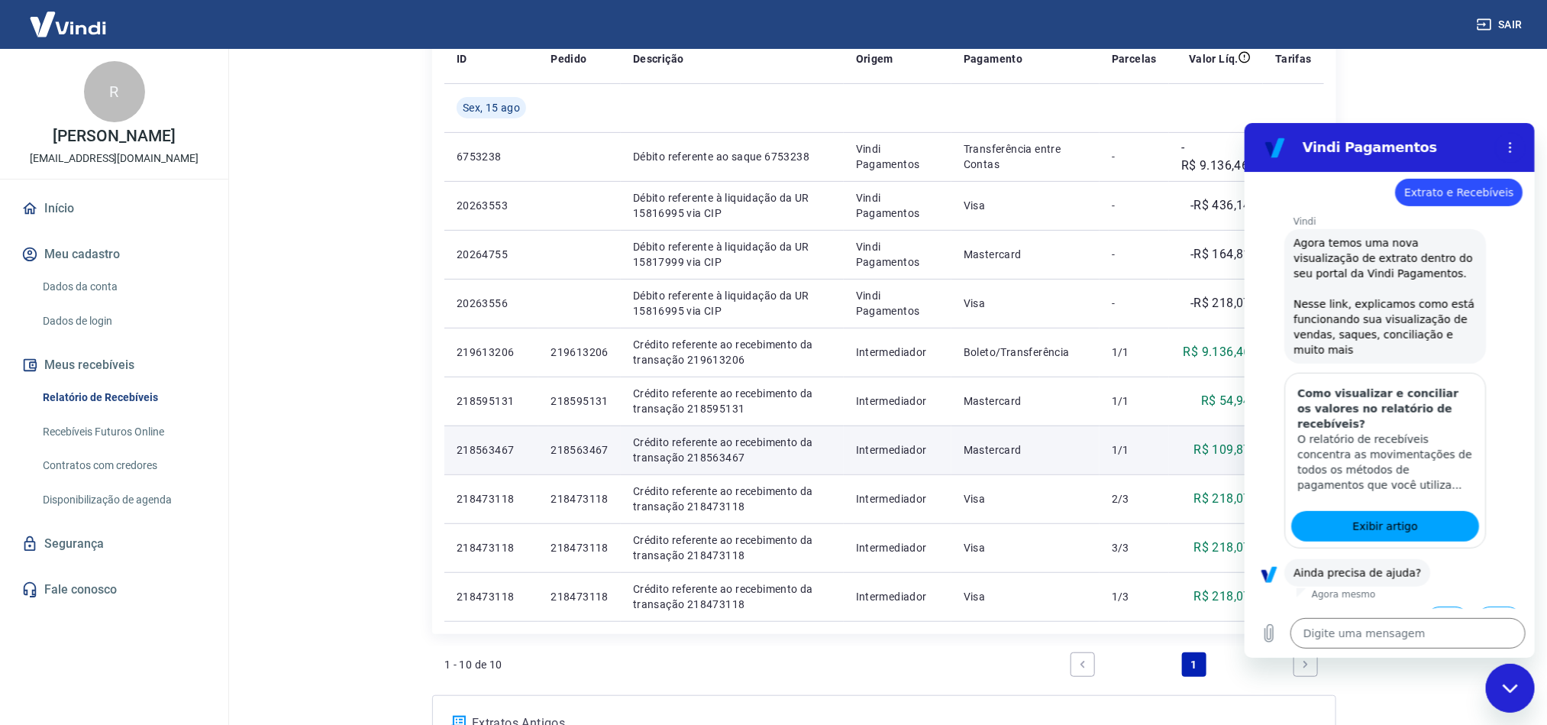
click at [1425, 605] on button "Sim" at bounding box center [1447, 619] width 44 height 29
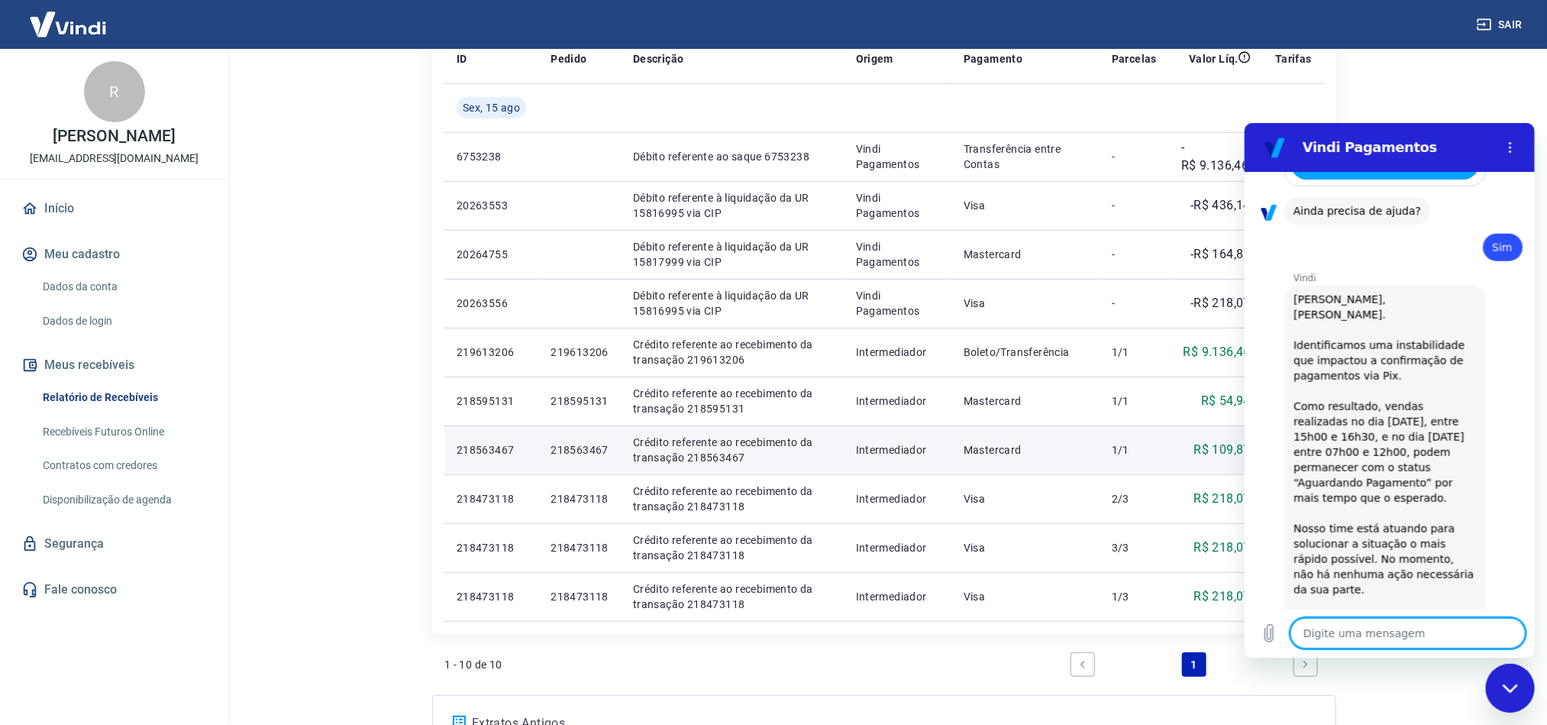
type textarea "x"
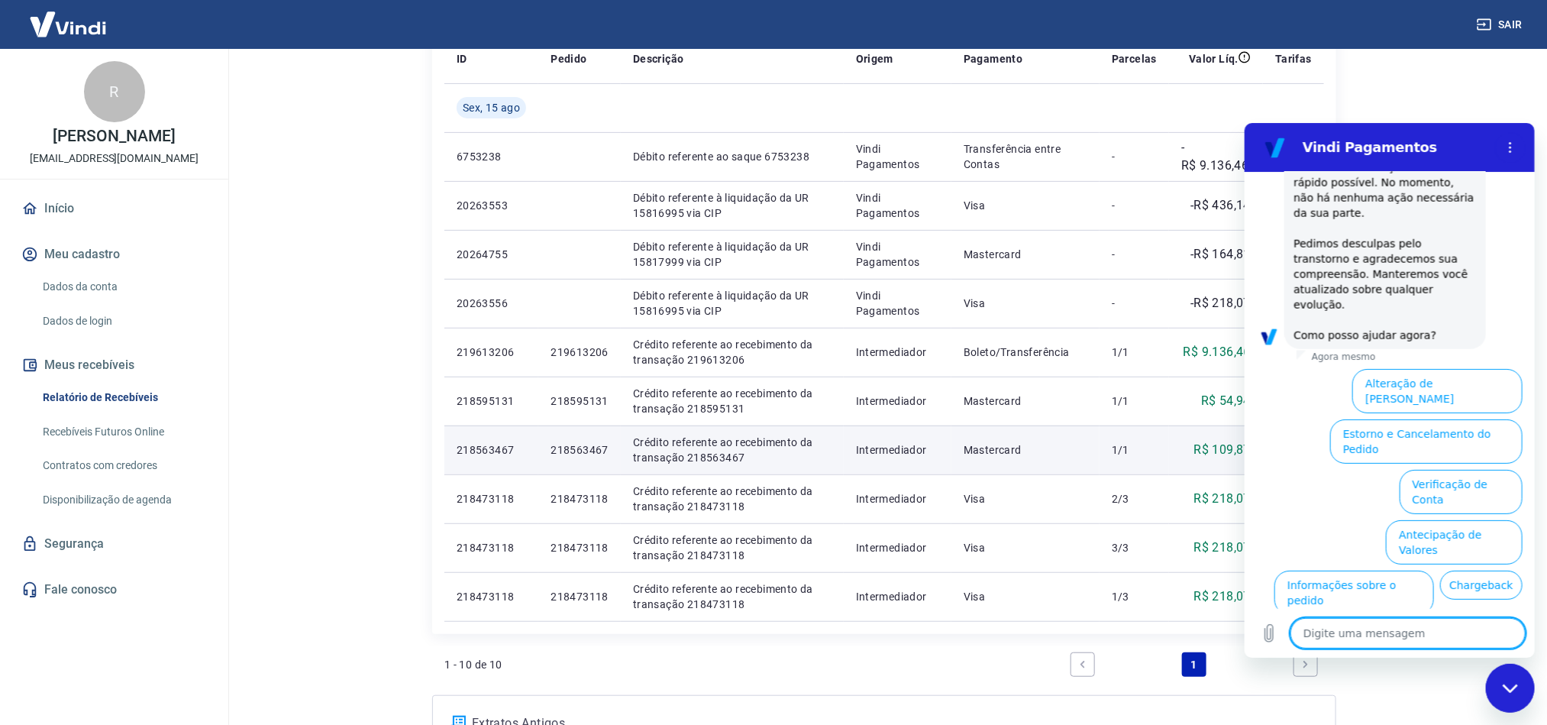
scroll to position [1279, 0]
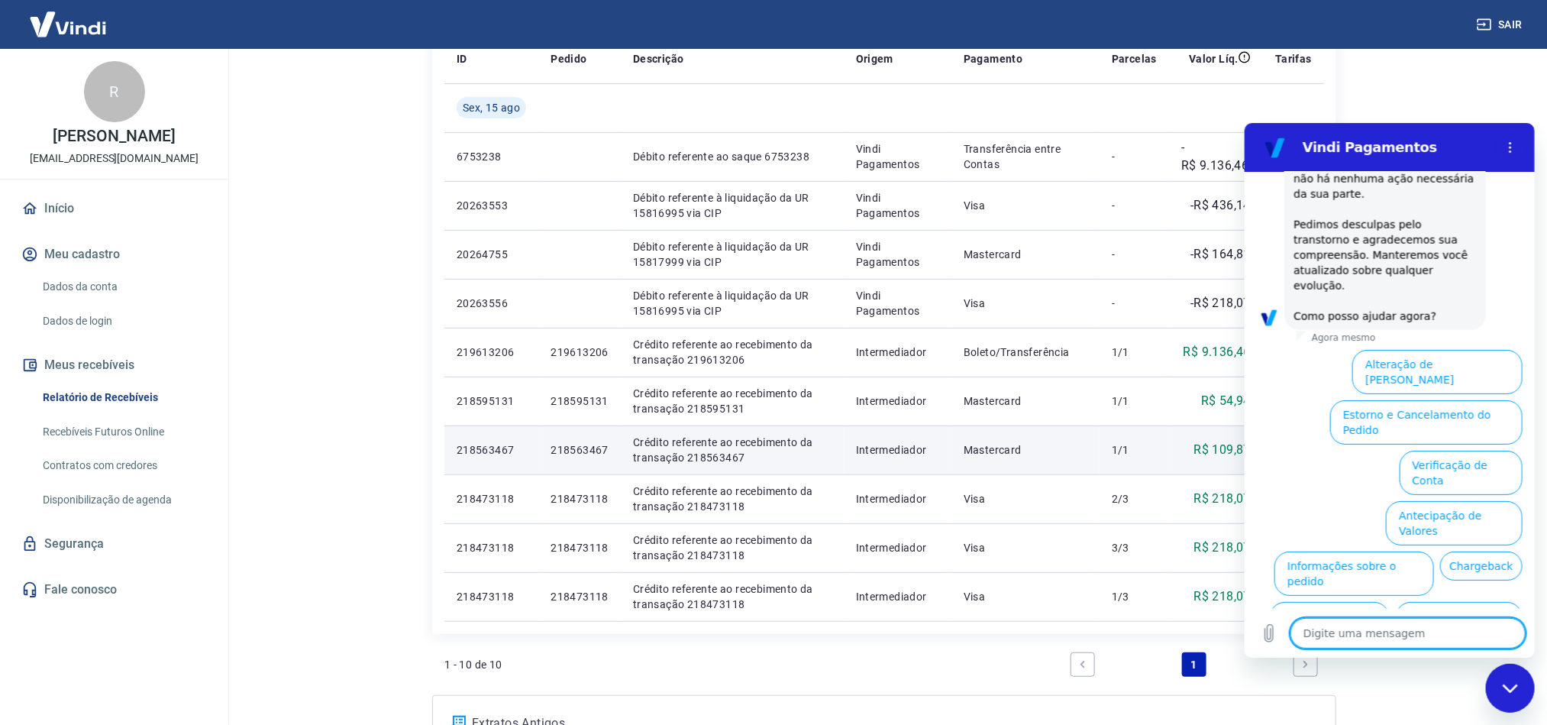
click at [1350, 633] on textarea at bounding box center [1407, 632] width 235 height 31
type textarea "f"
type textarea "x"
type textarea "fa"
type textarea "x"
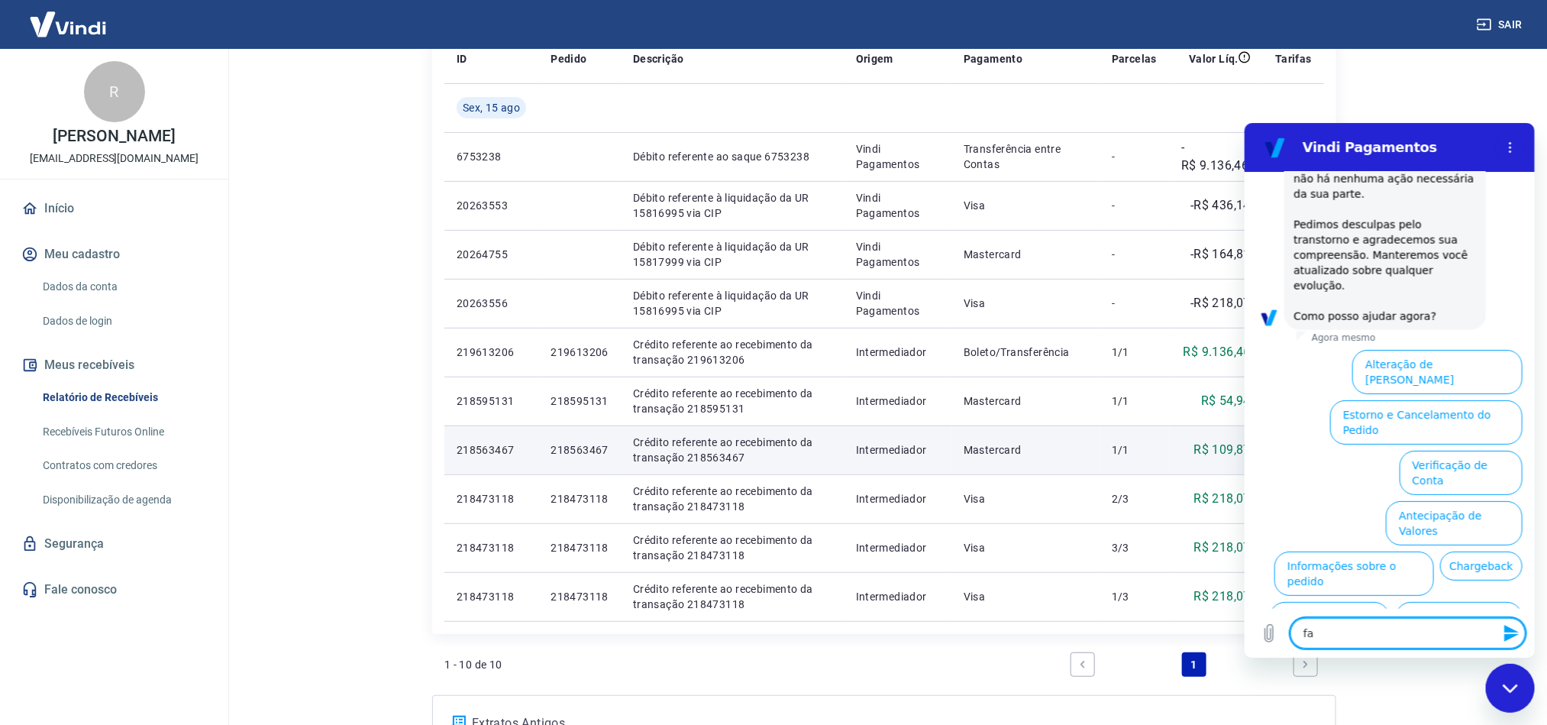
type textarea "fal"
type textarea "x"
type textarea "fala"
type textarea "x"
type textarea "falar"
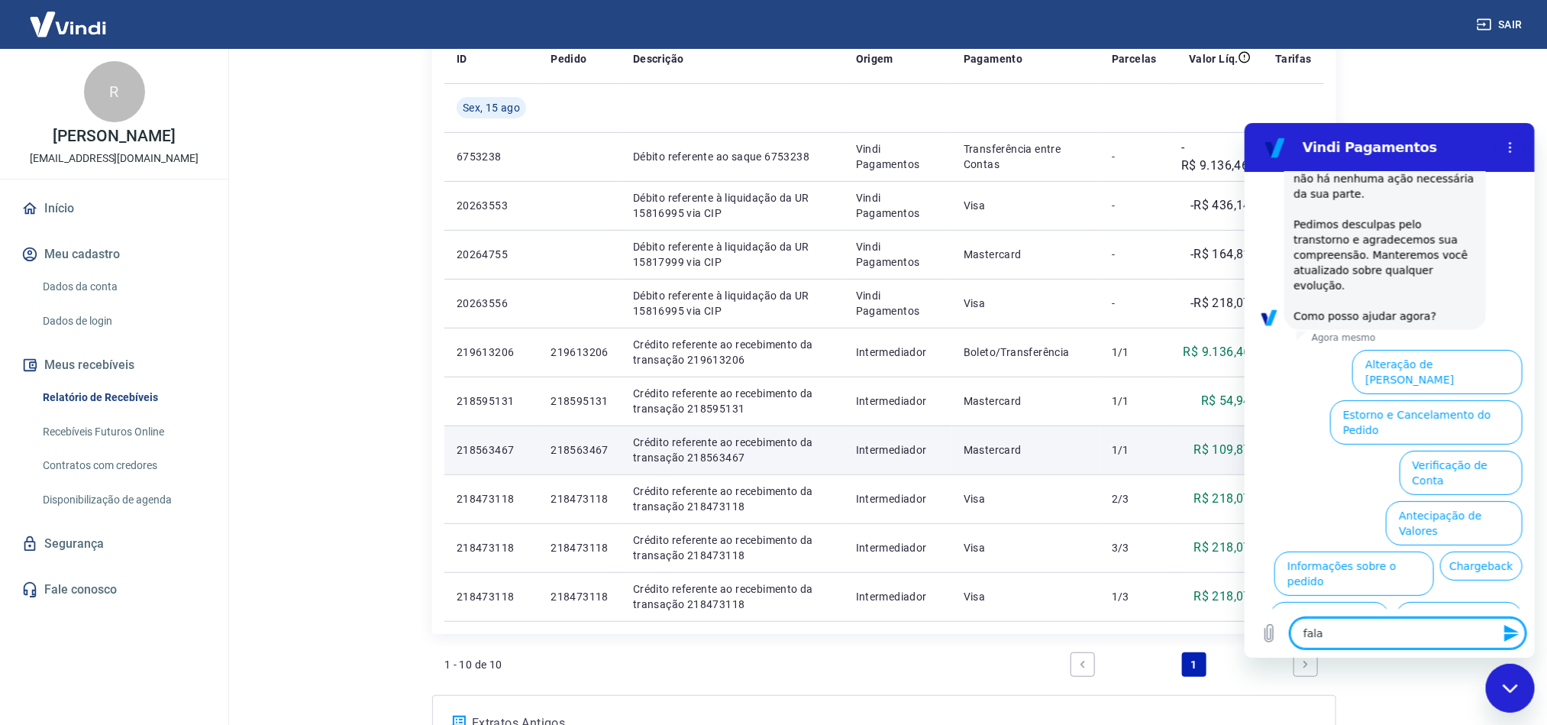
type textarea "x"
type textarea "falar"
type textarea "x"
type textarea "falar c"
type textarea "x"
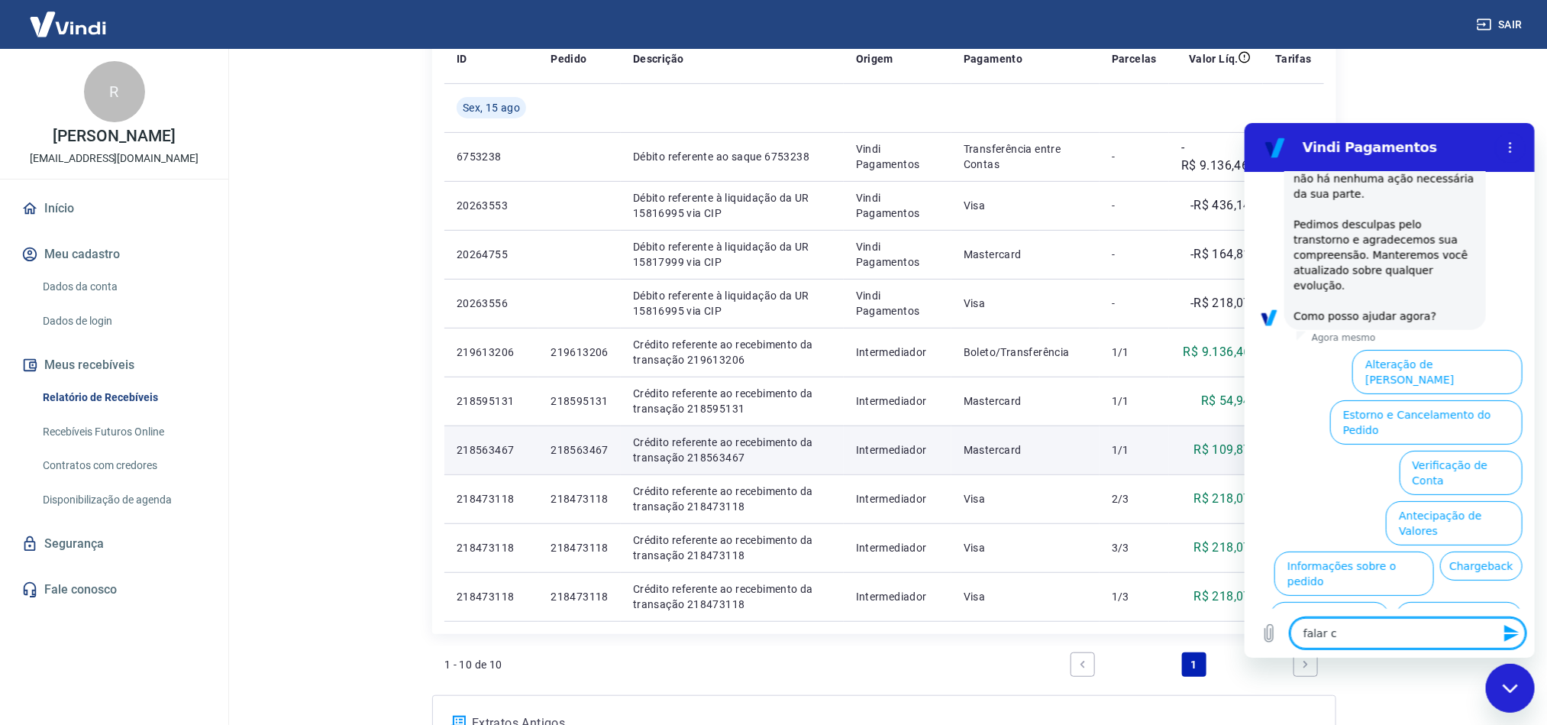
type textarea "falar co"
type textarea "x"
type textarea "falar com"
type textarea "x"
type textarea "falar com"
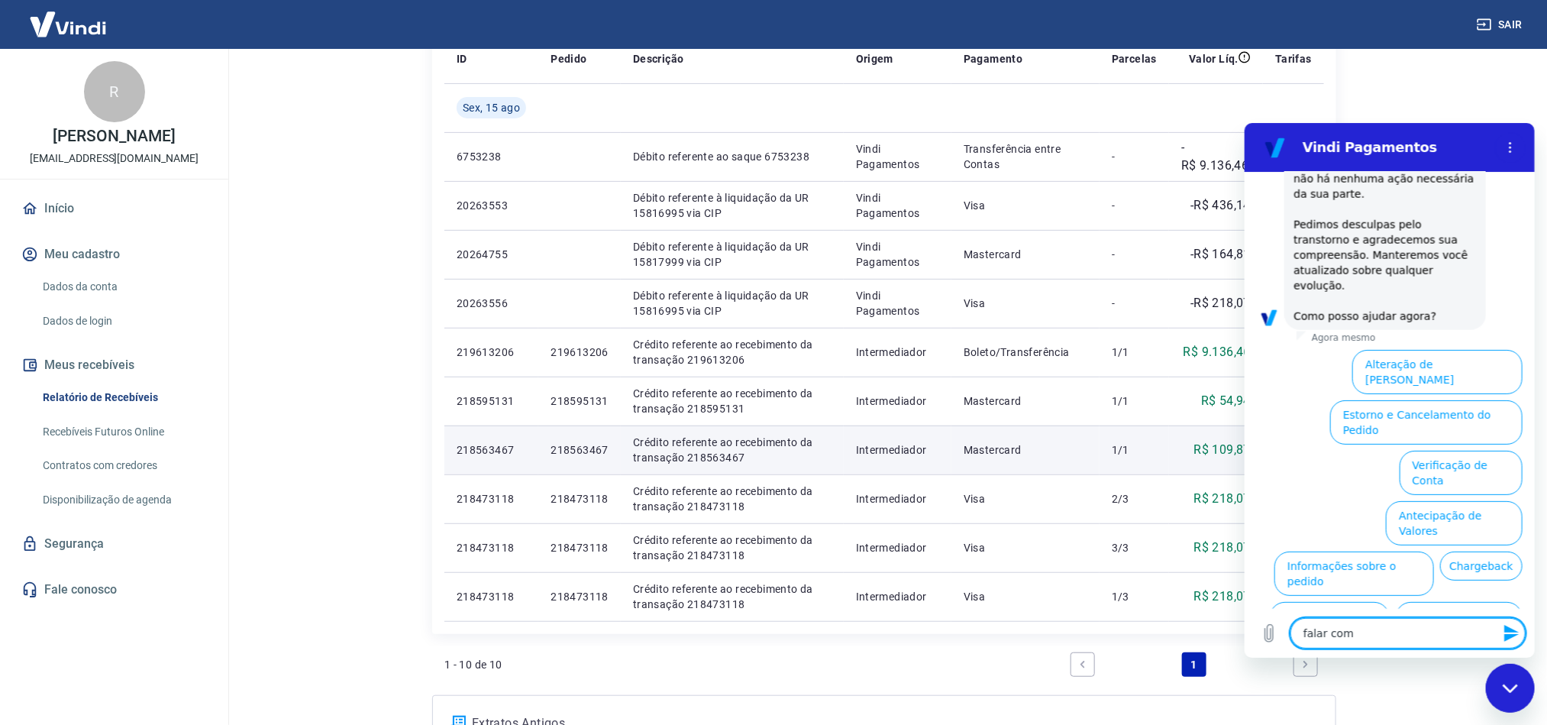
type textarea "x"
type textarea "falar com u"
type textarea "x"
type textarea "falar com um"
type textarea "x"
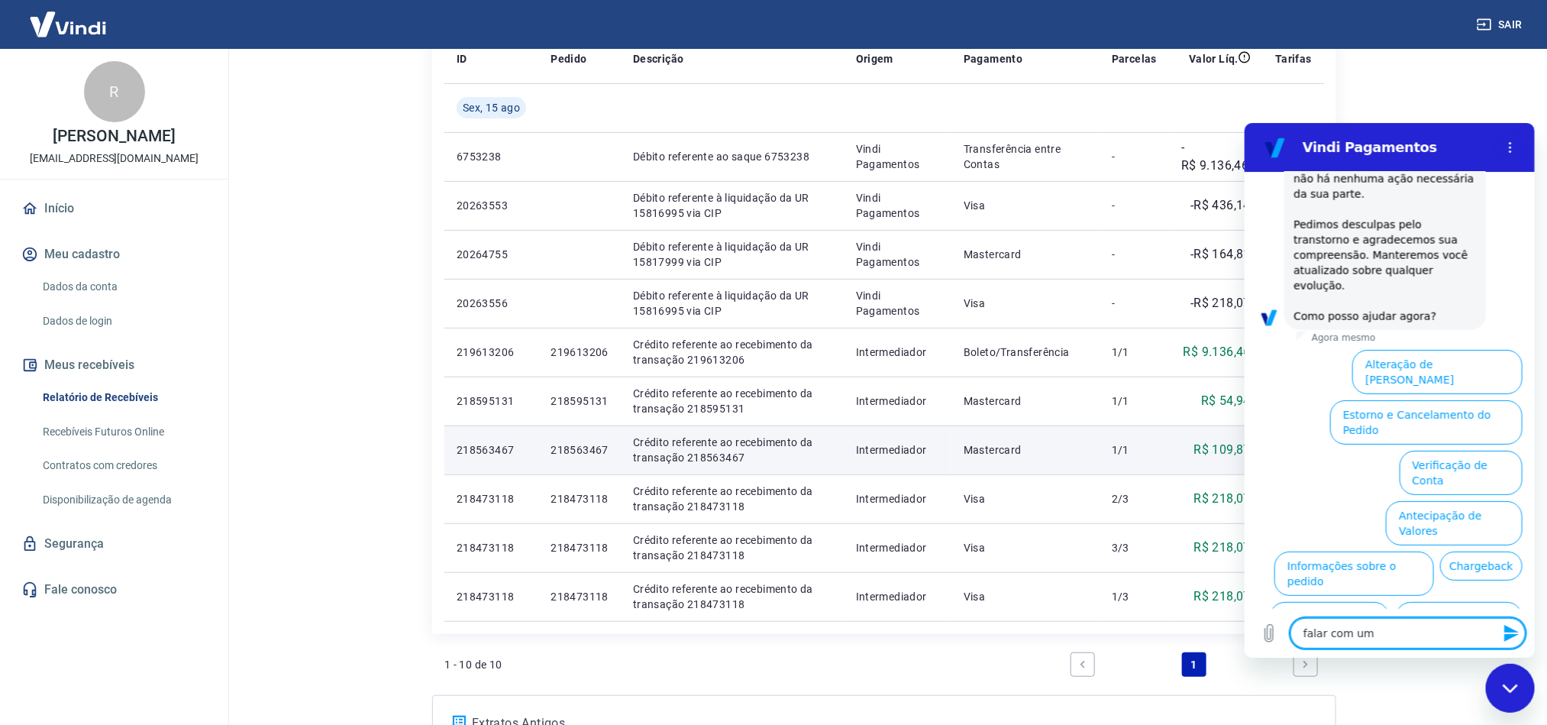
type textarea "falar com uma"
type textarea "x"
type textarea "falar com uma"
type textarea "x"
type textarea "falar com uma a"
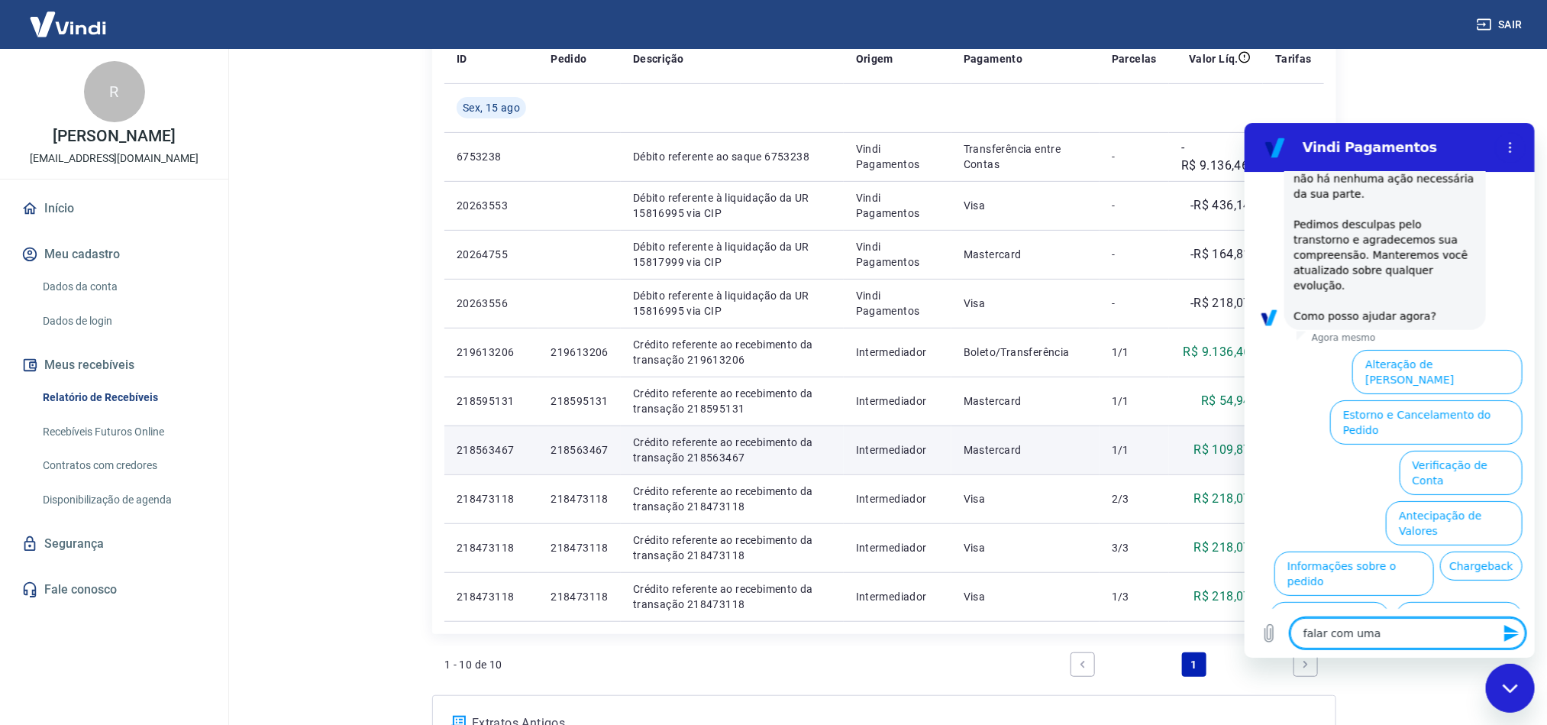
type textarea "x"
type textarea "falar com uma at"
type textarea "x"
type textarea "falar com uma ate"
type textarea "x"
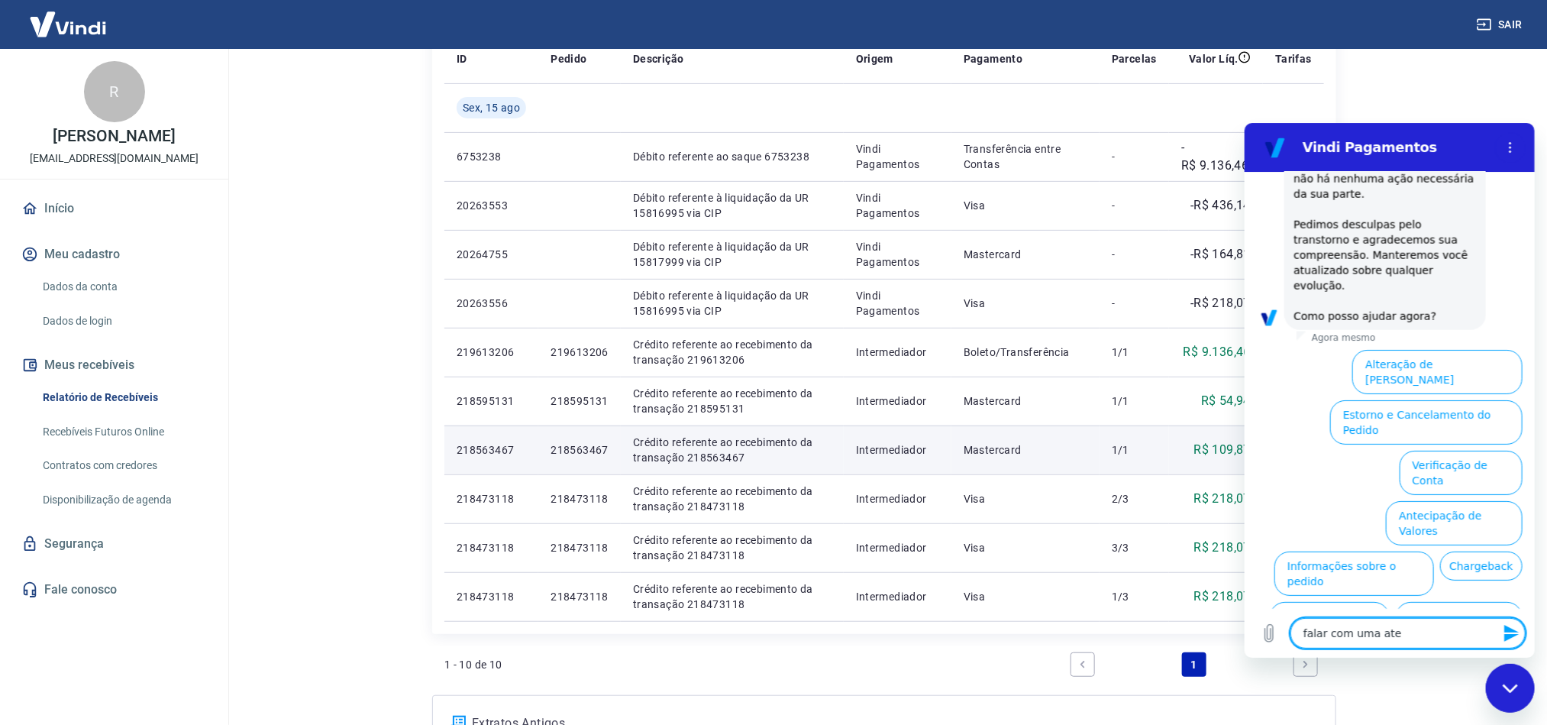
type textarea "falar com uma aten"
type textarea "x"
type textarea "falar com uma atend"
type textarea "x"
type textarea "falar com uma atende"
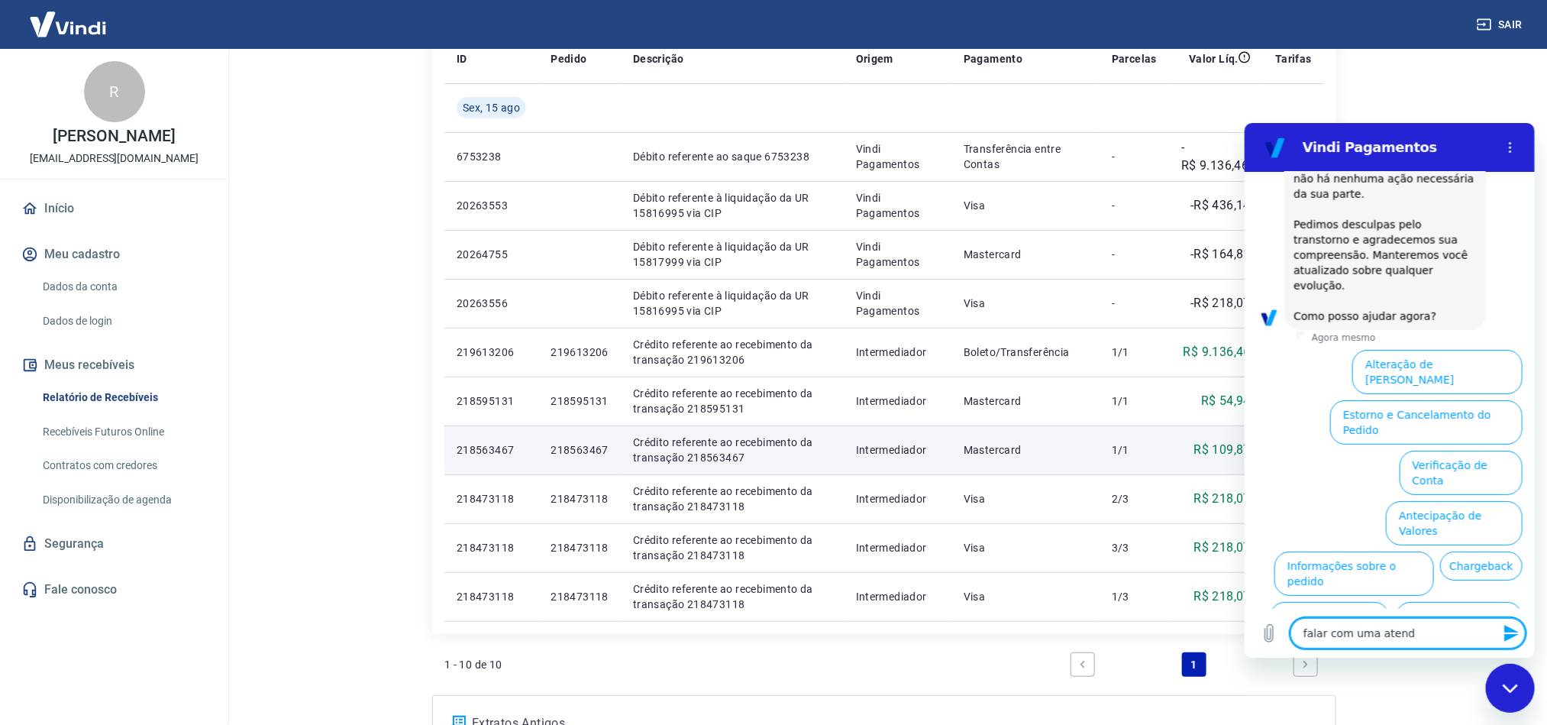
type textarea "x"
type textarea "falar com uma atenden"
type textarea "x"
type textarea "falar com uma atendent"
type textarea "x"
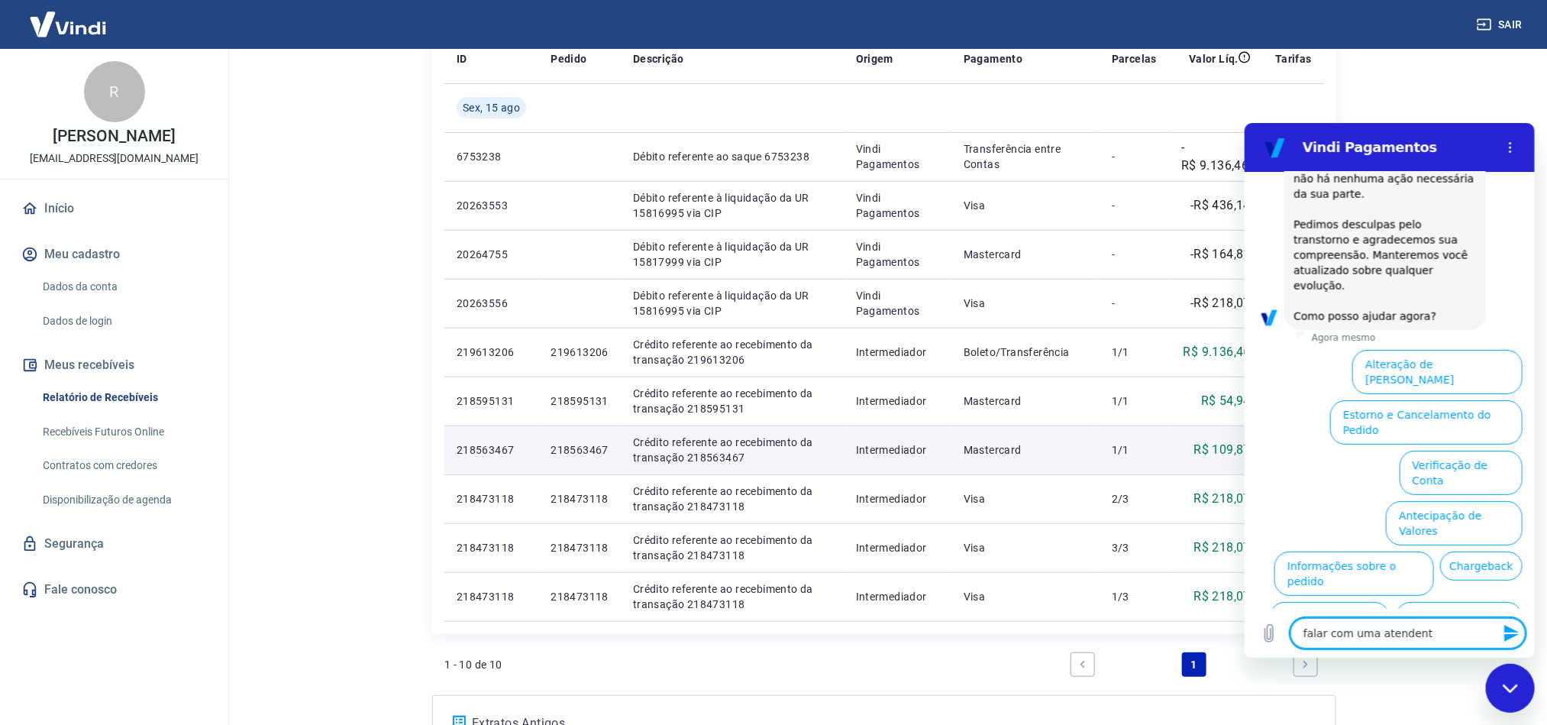
type textarea "falar com uma atendente"
type textarea "x"
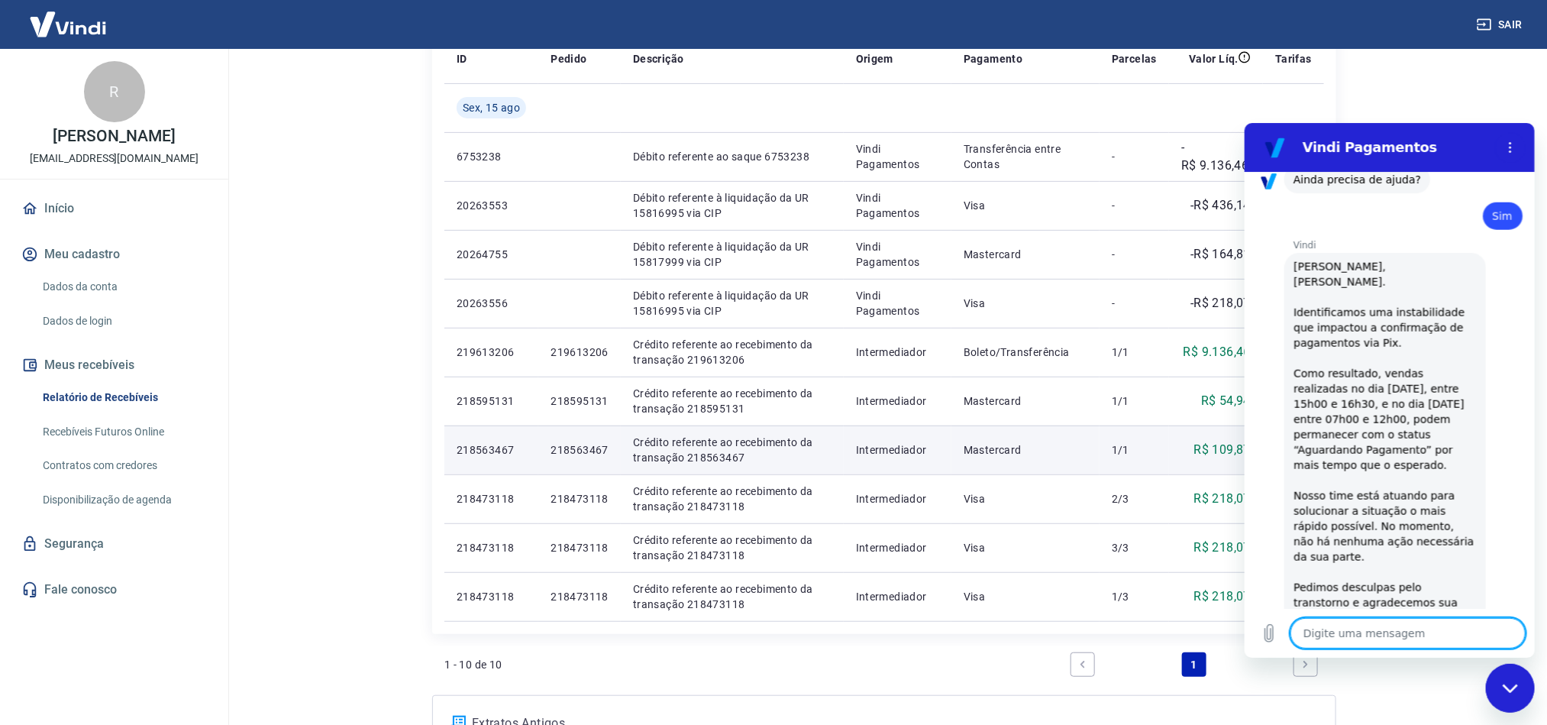
scroll to position [1073, 0]
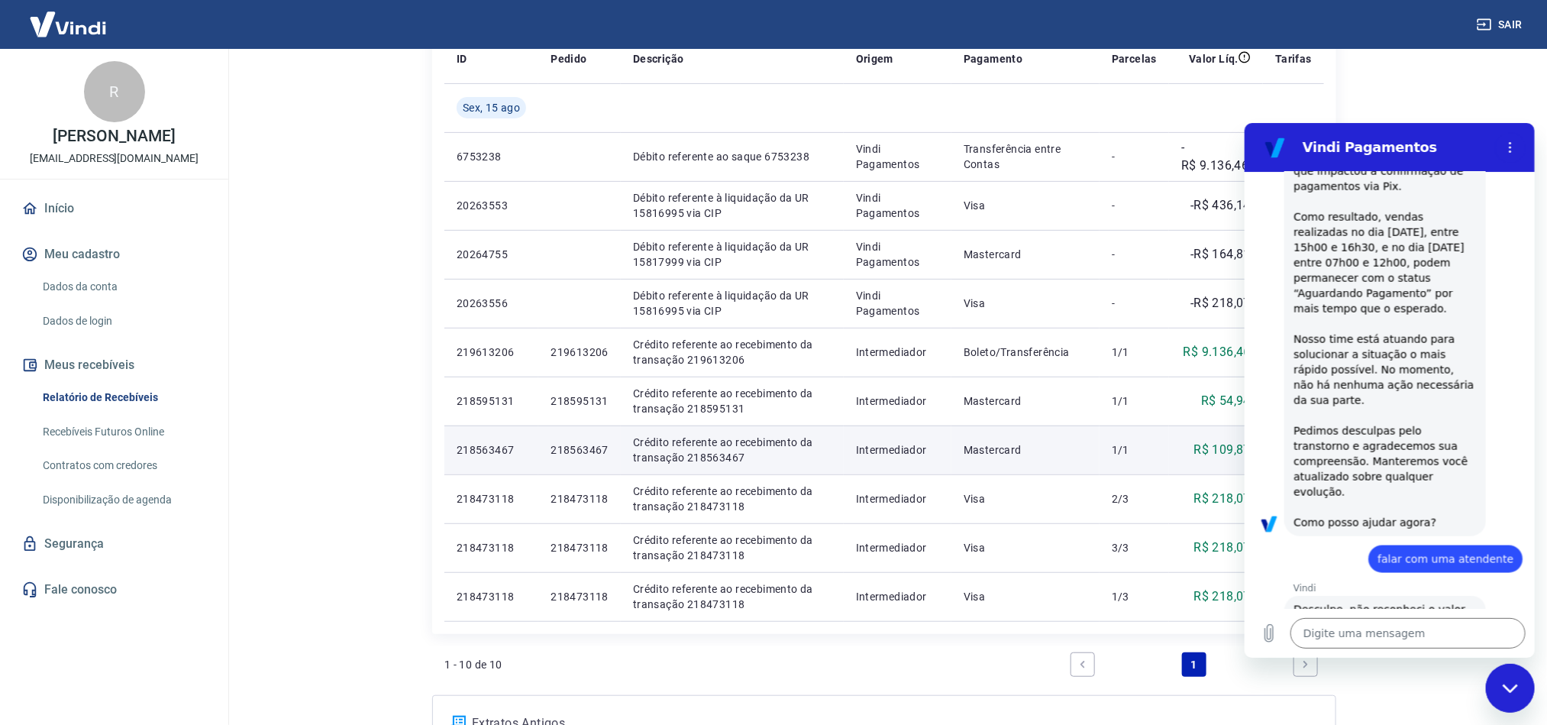
click at [328, 427] on main "Início / Meus Recebíveis / Relatório de Recebíveis Relatório de Recebíveis Saib…" at bounding box center [883, 158] width 1325 height 676
click at [1501, 146] on button "Menu de opções" at bounding box center [1509, 146] width 31 height 31
click at [1482, 110] on main "Início / Meus Recebíveis / Relatório de Recebíveis Relatório de Recebíveis Saib…" at bounding box center [883, 158] width 1325 height 676
click at [1520, 696] on div "Fechar janela de mensagens" at bounding box center [1510, 687] width 46 height 46
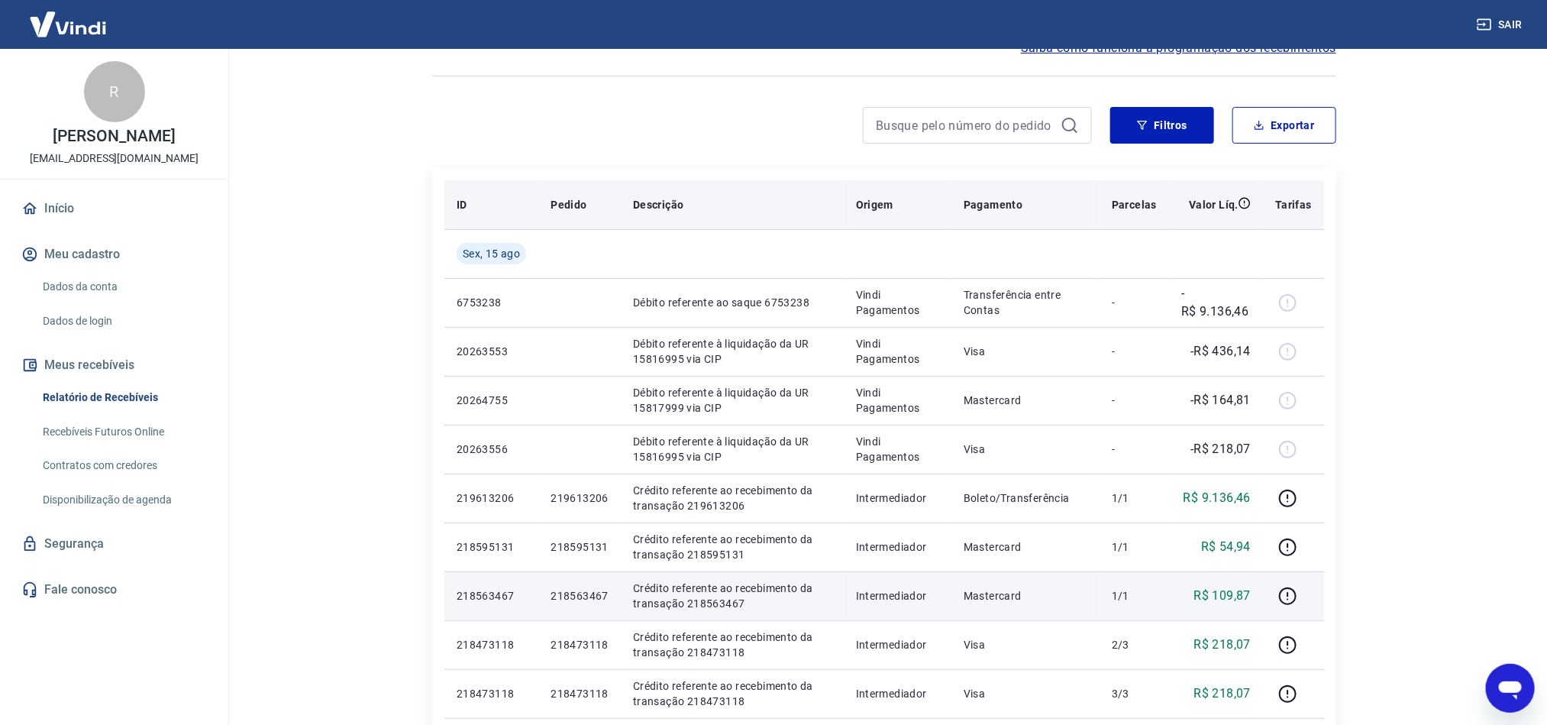
scroll to position [0, 0]
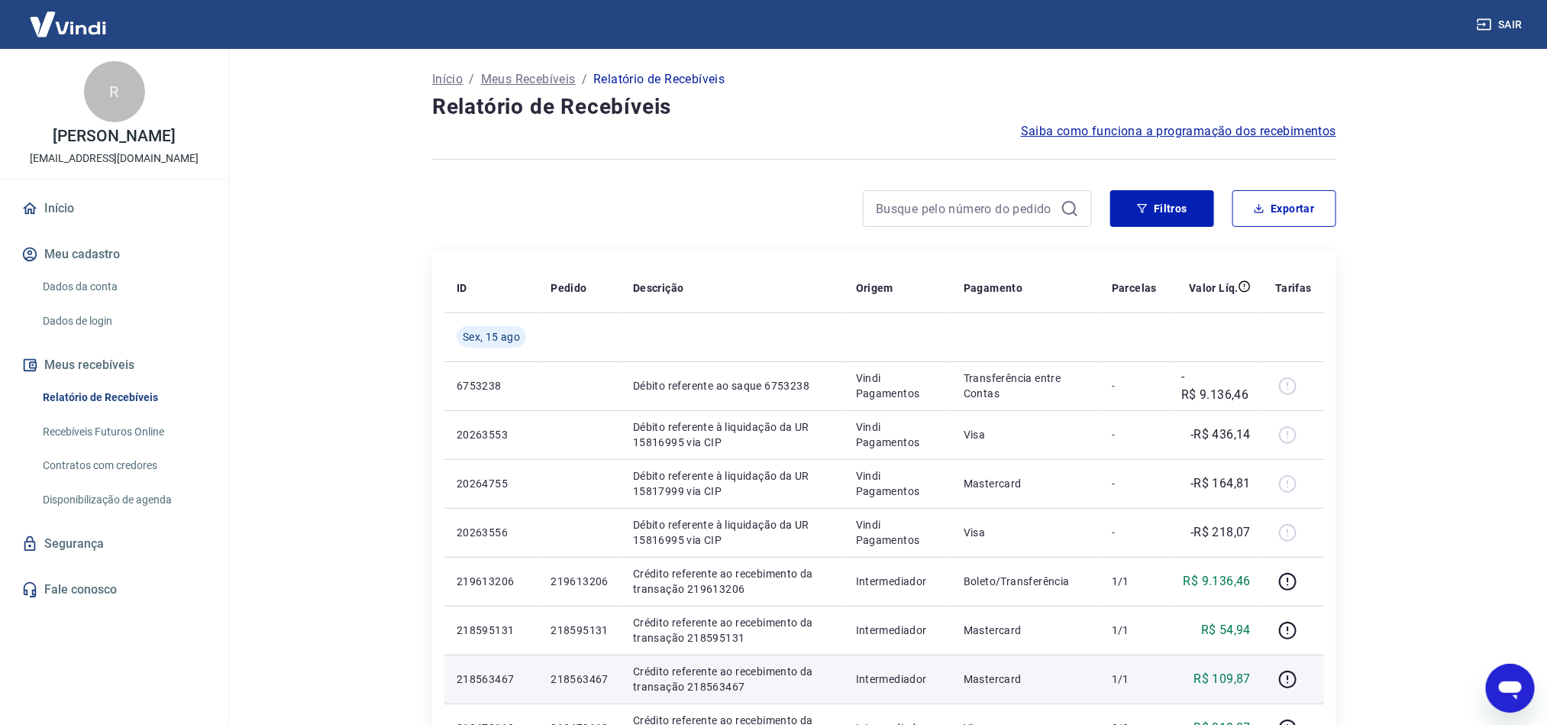
type textarea "x"
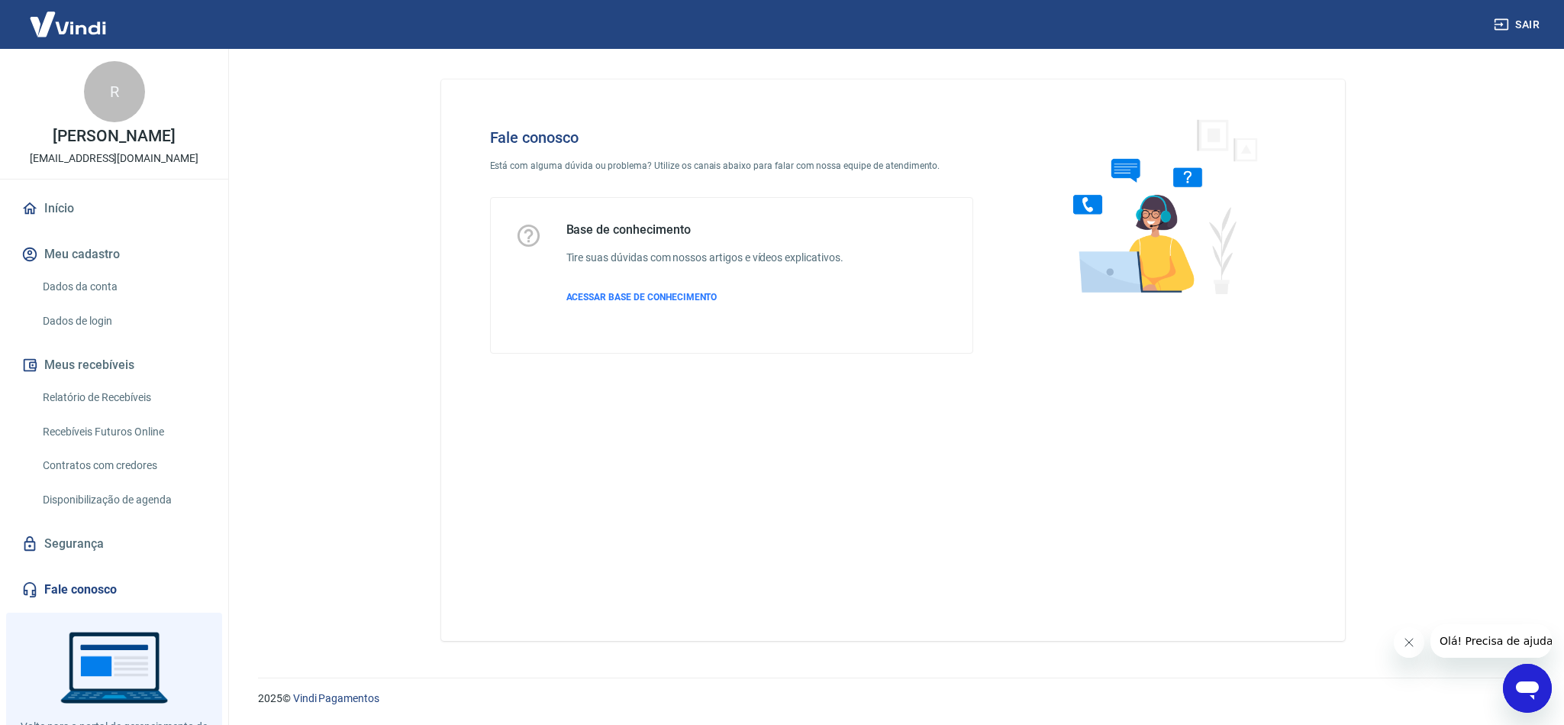
click at [82, 585] on link "Fale conosco" at bounding box center [114, 590] width 192 height 34
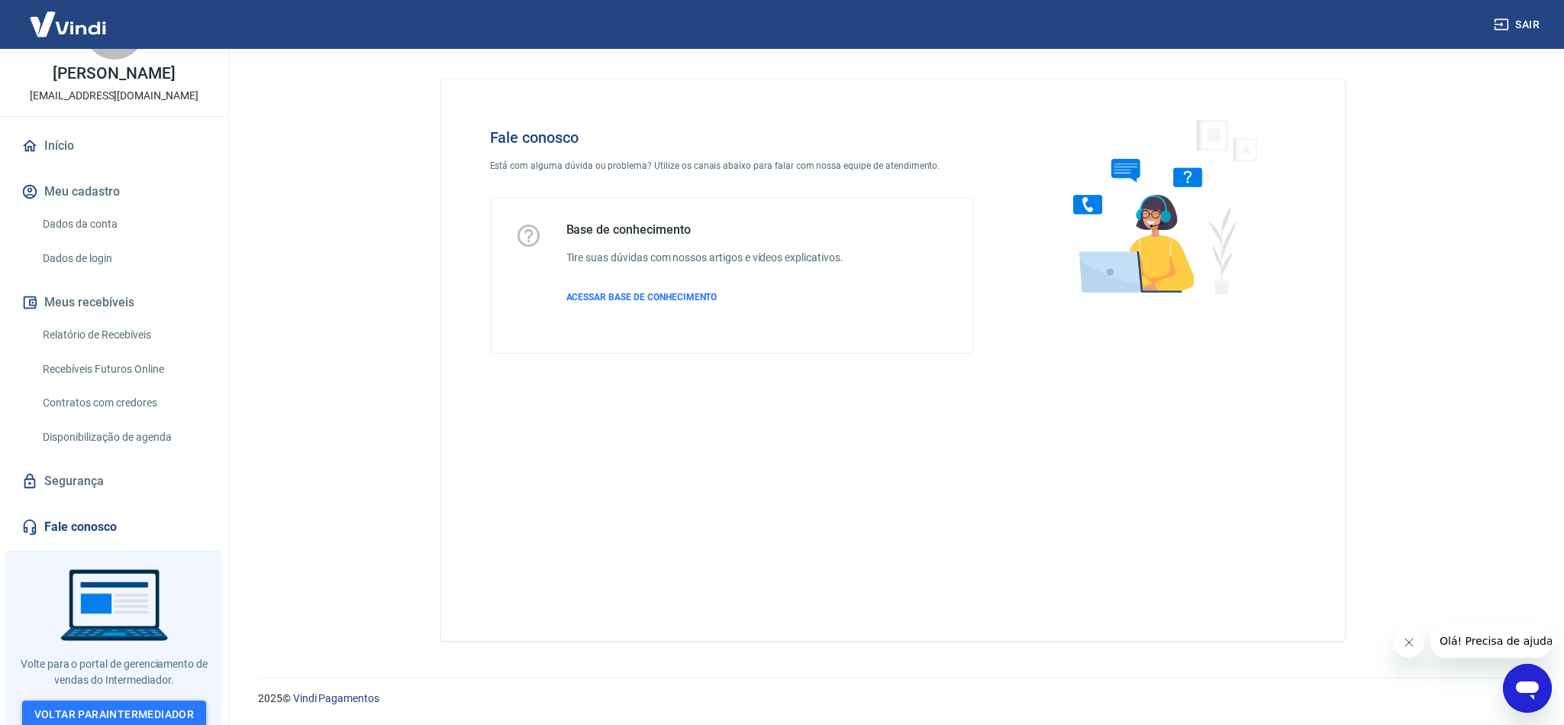
click at [86, 700] on link "Voltar para Intermediador" at bounding box center [114, 714] width 185 height 28
